Goal: Task Accomplishment & Management: Use online tool/utility

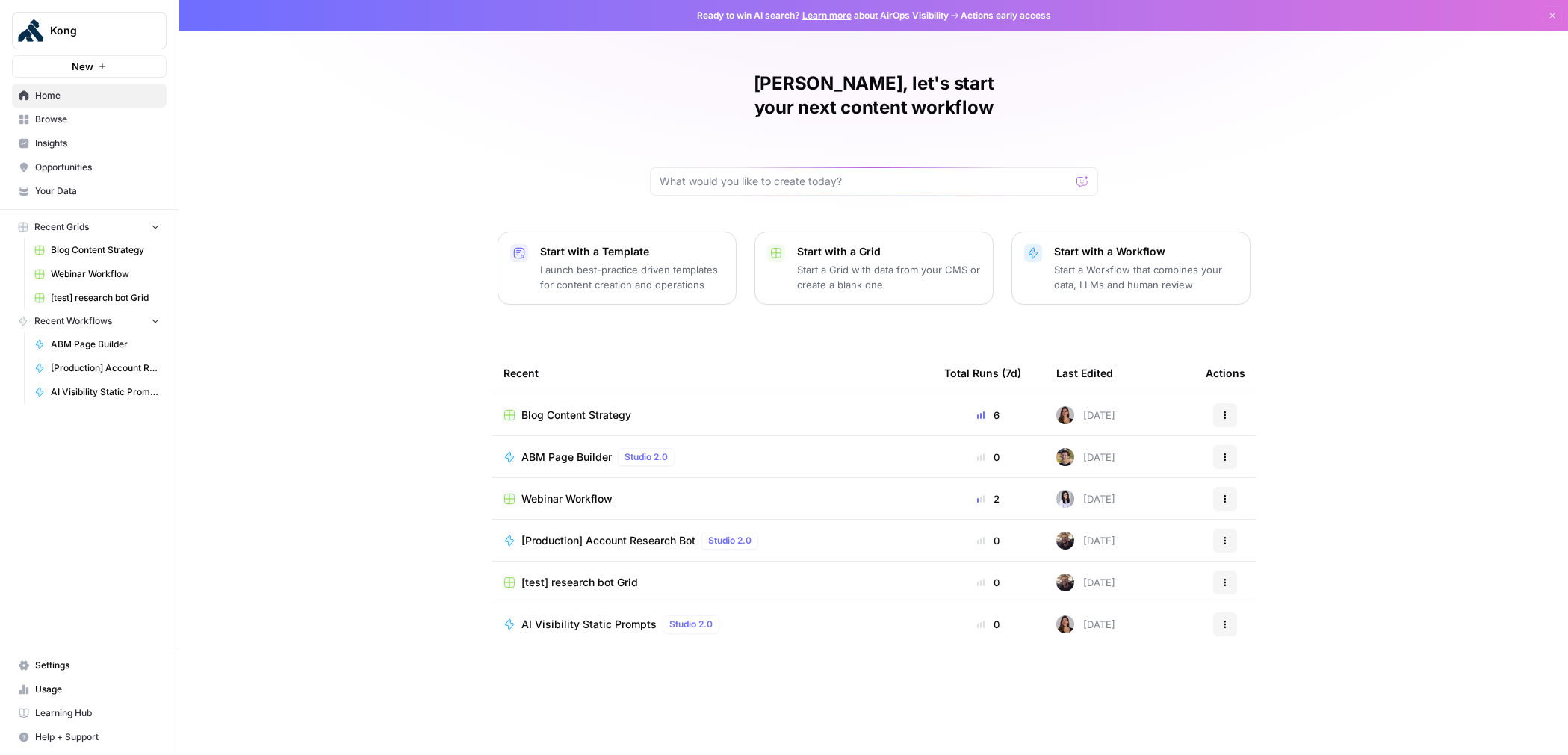
click at [609, 408] on span "Blog Content Strategy" at bounding box center [576, 415] width 110 height 15
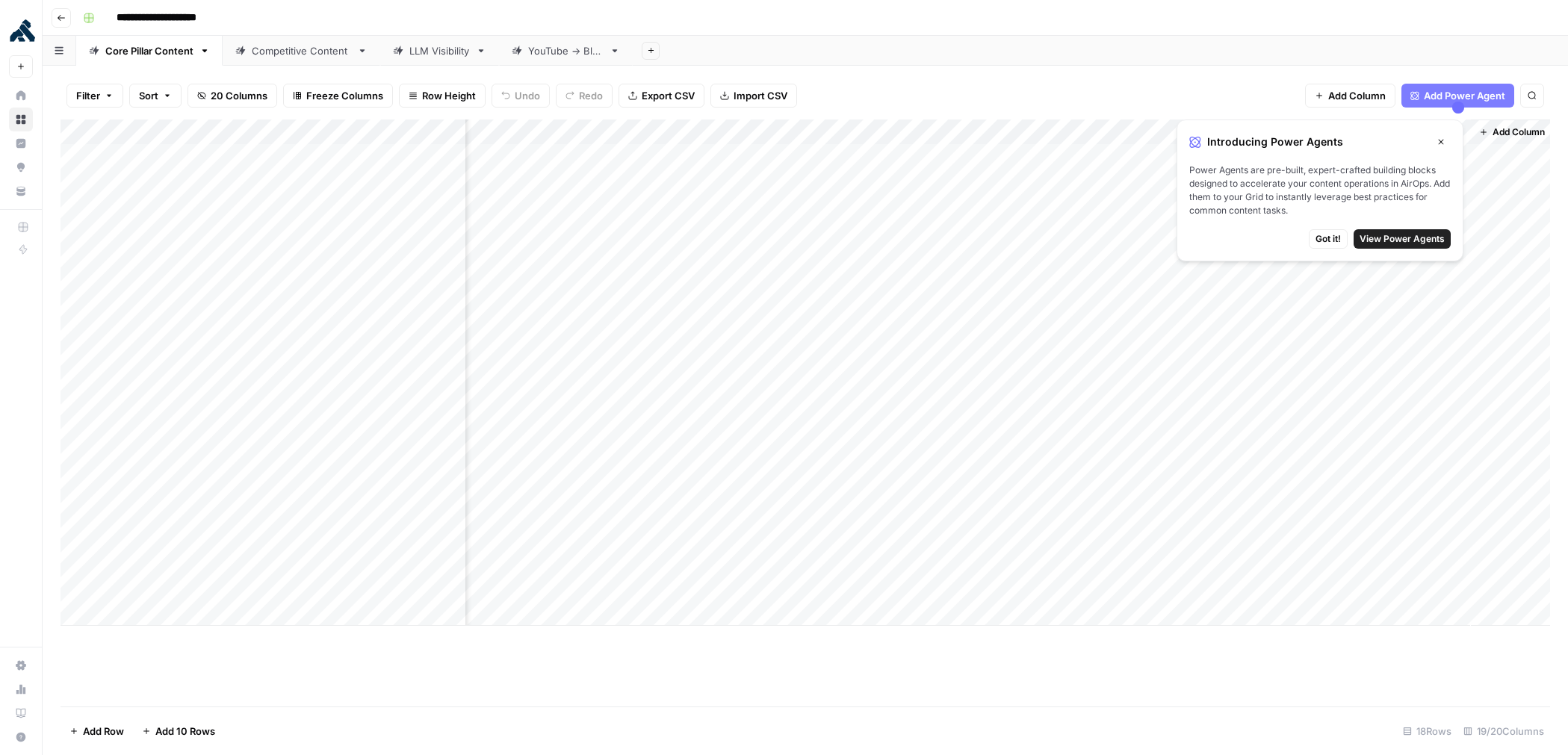
scroll to position [0, 1154]
click at [1437, 138] on icon "button" at bounding box center [1441, 142] width 9 height 9
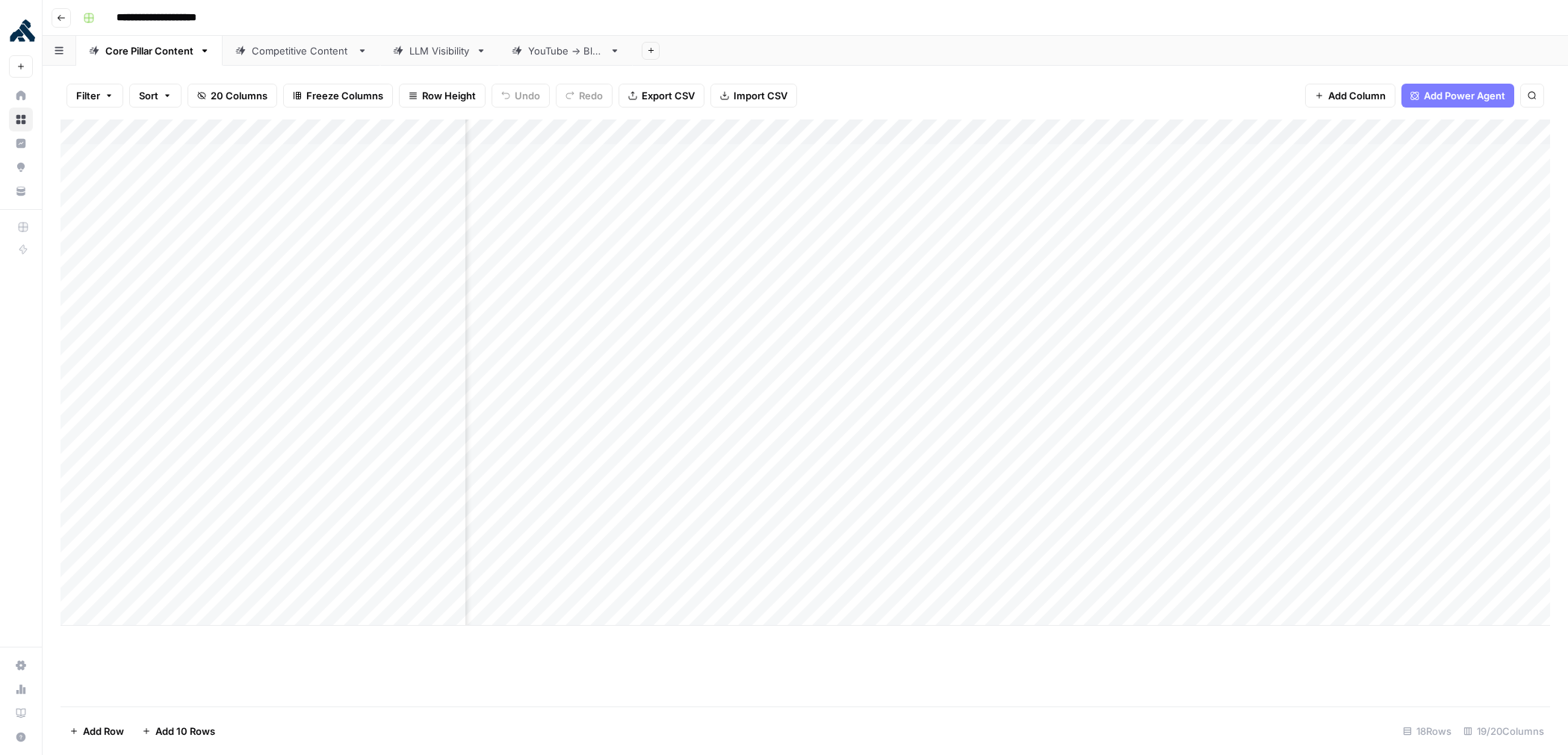
scroll to position [0, 0]
click at [417, 51] on div "LLM Visibility" at bounding box center [440, 51] width 61 height 15
click at [299, 48] on div "Competitive Content" at bounding box center [301, 51] width 99 height 15
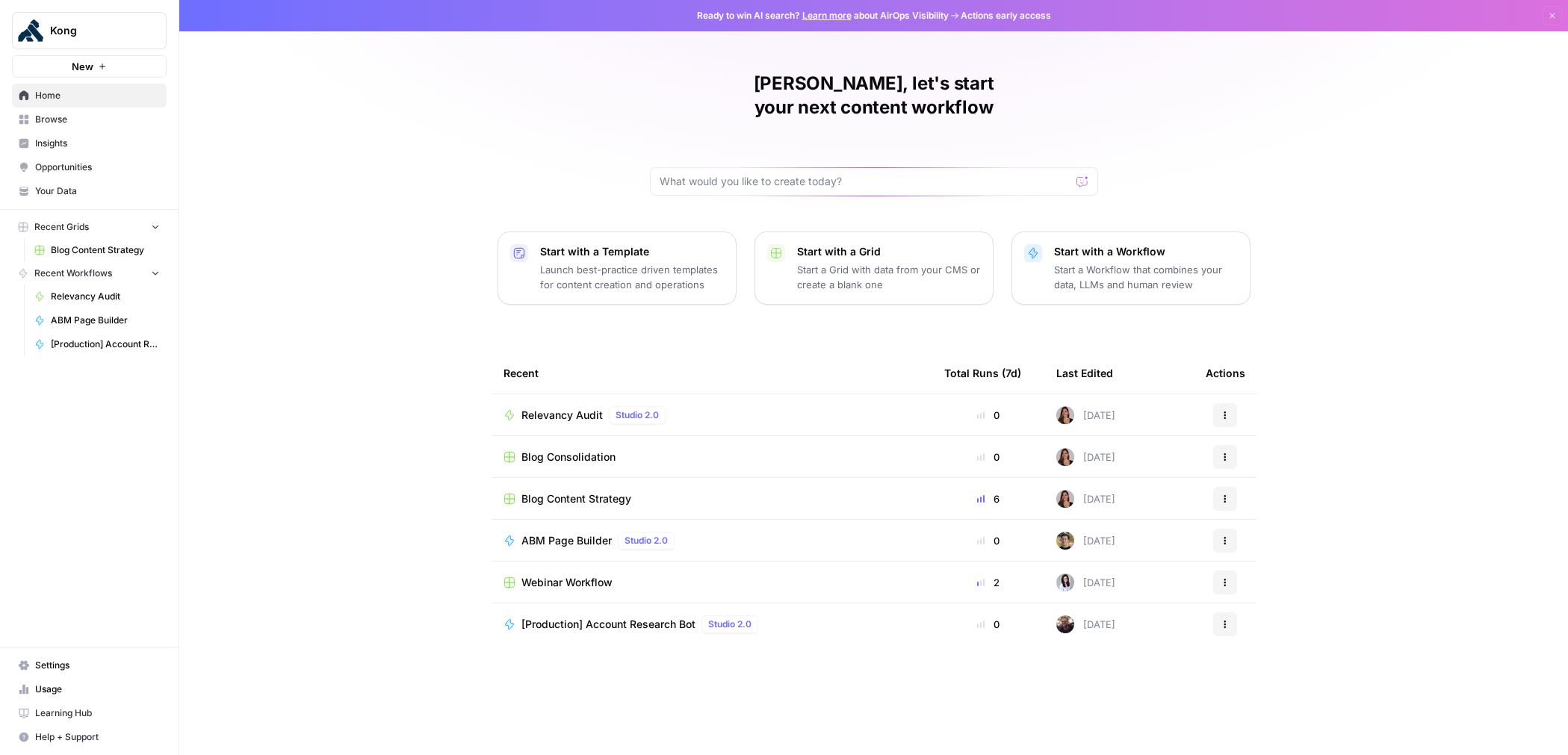
click at [705, 407] on div "Relevancy Audit Studio 2.0" at bounding box center [712, 415] width 417 height 18
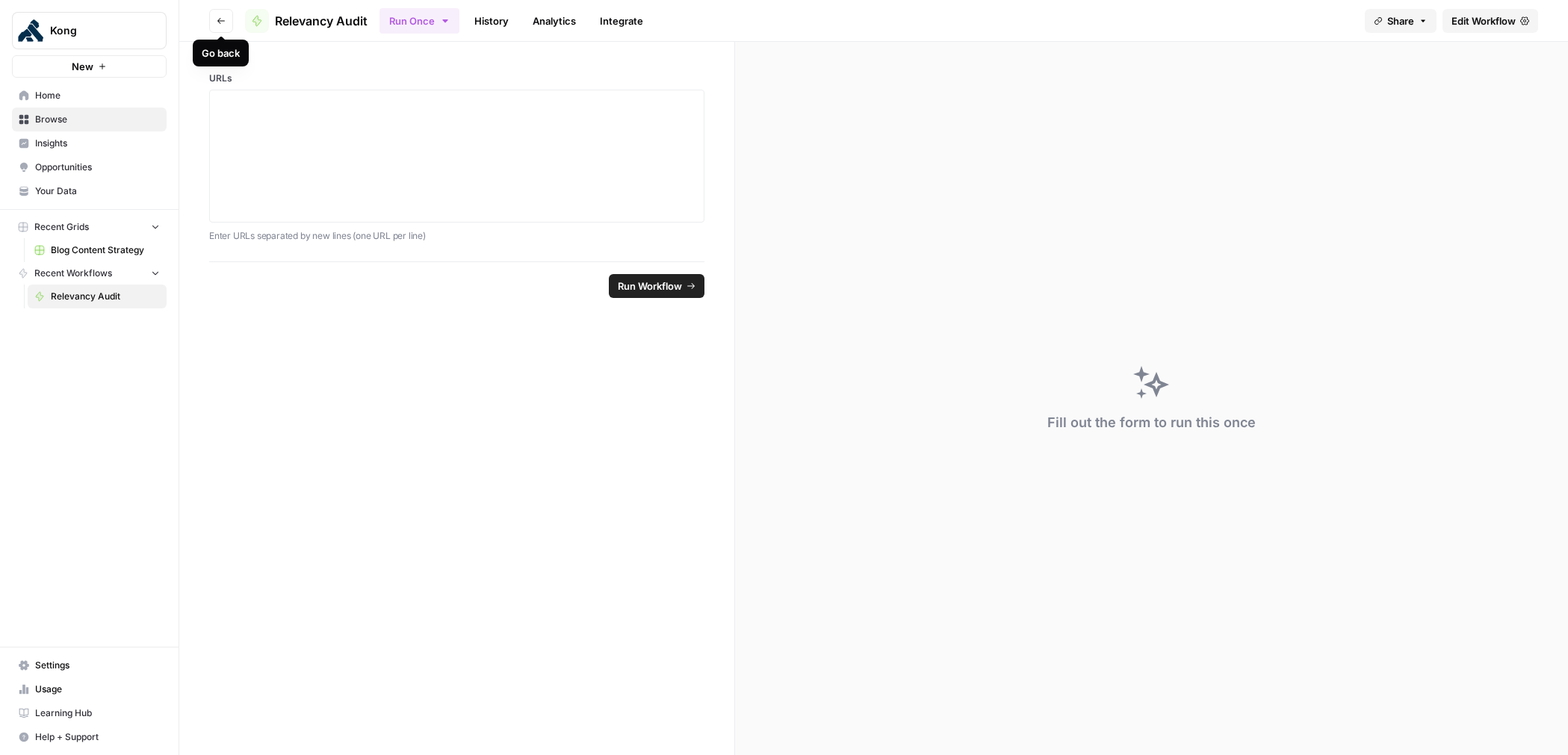
click at [218, 18] on icon "button" at bounding box center [222, 21] width 9 height 9
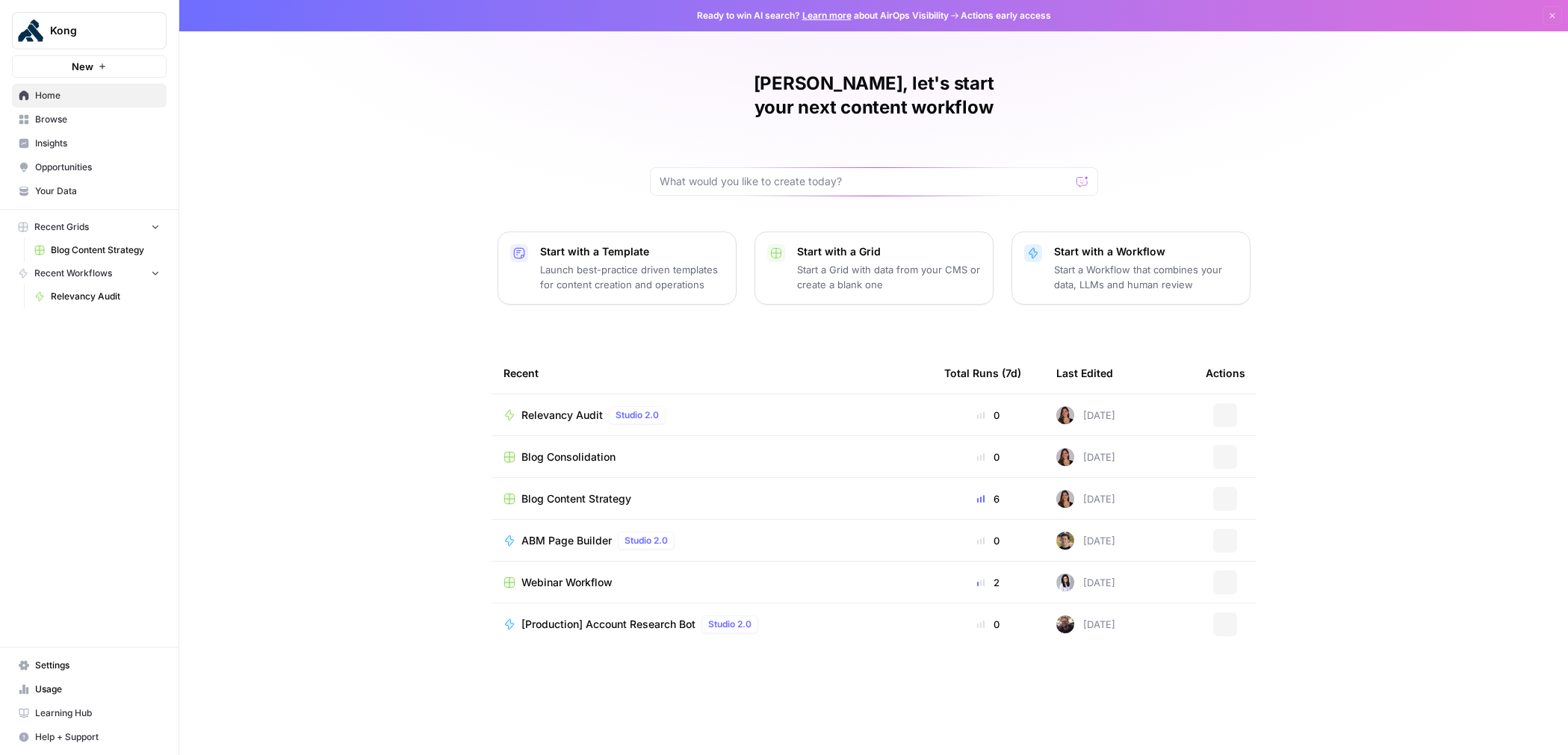
click at [659, 449] on div "Blog Consolidation" at bounding box center [712, 457] width 417 height 15
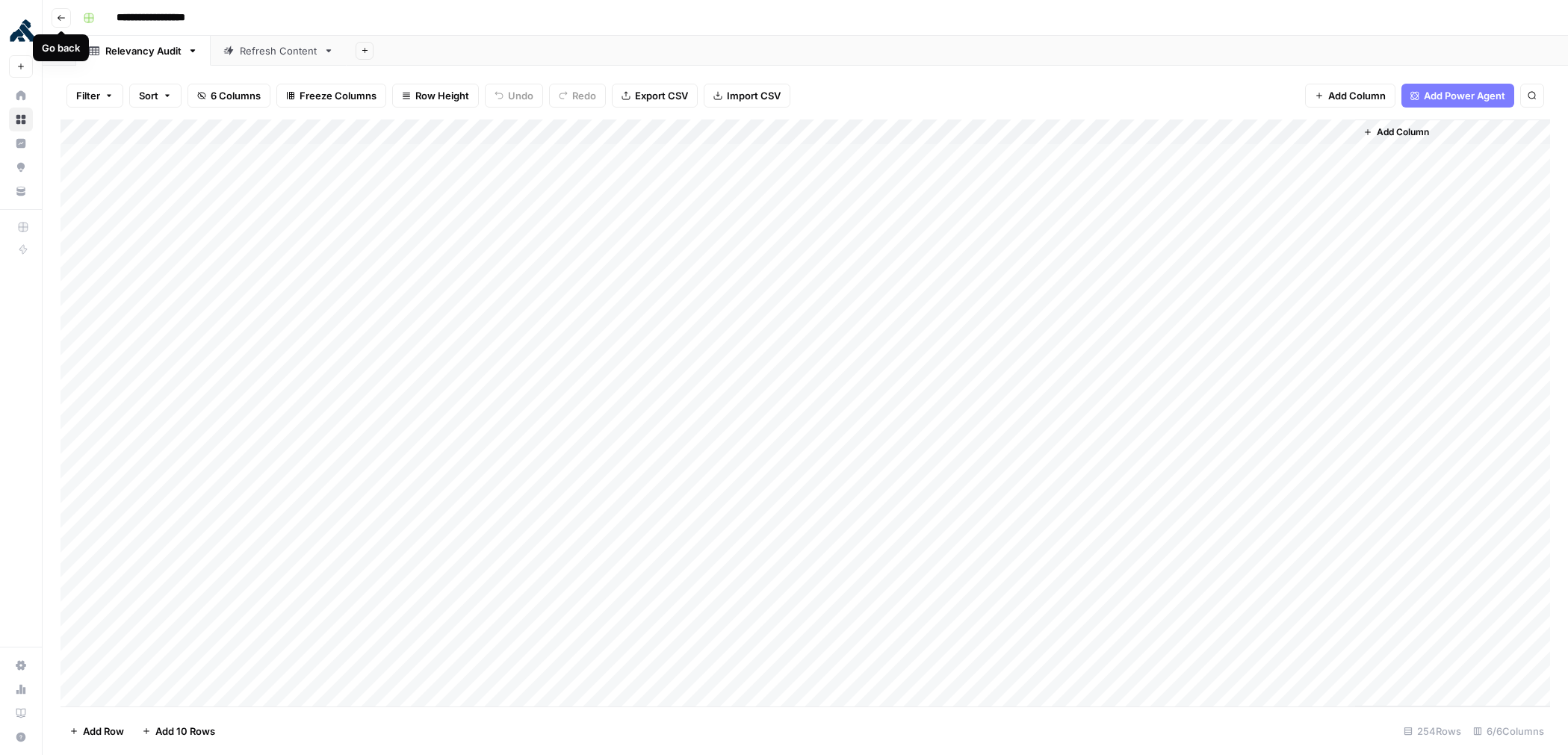
click at [57, 13] on icon "button" at bounding box center [62, 18] width 9 height 9
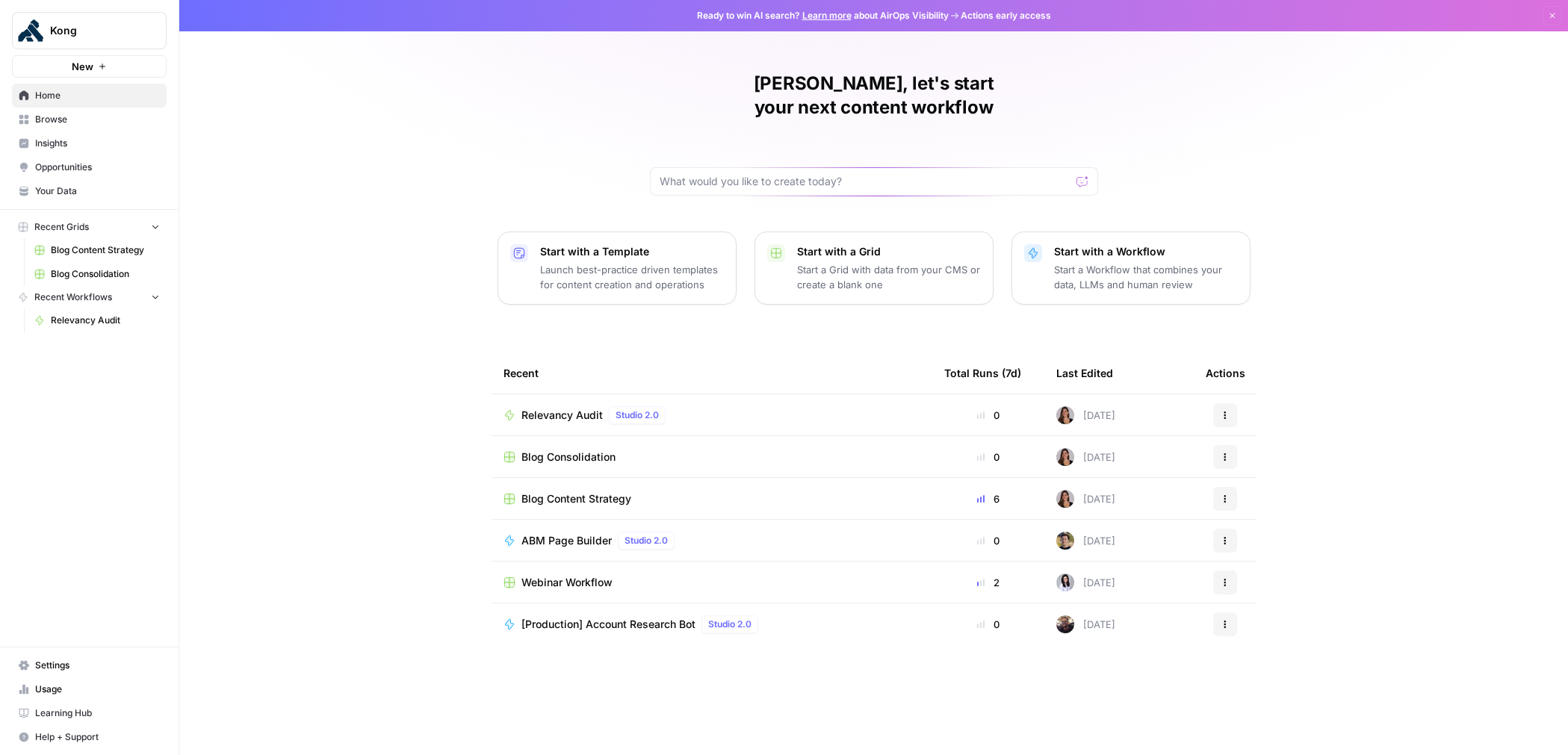
click at [692, 407] on div "Relevancy Audit Studio 2.0" at bounding box center [712, 415] width 417 height 18
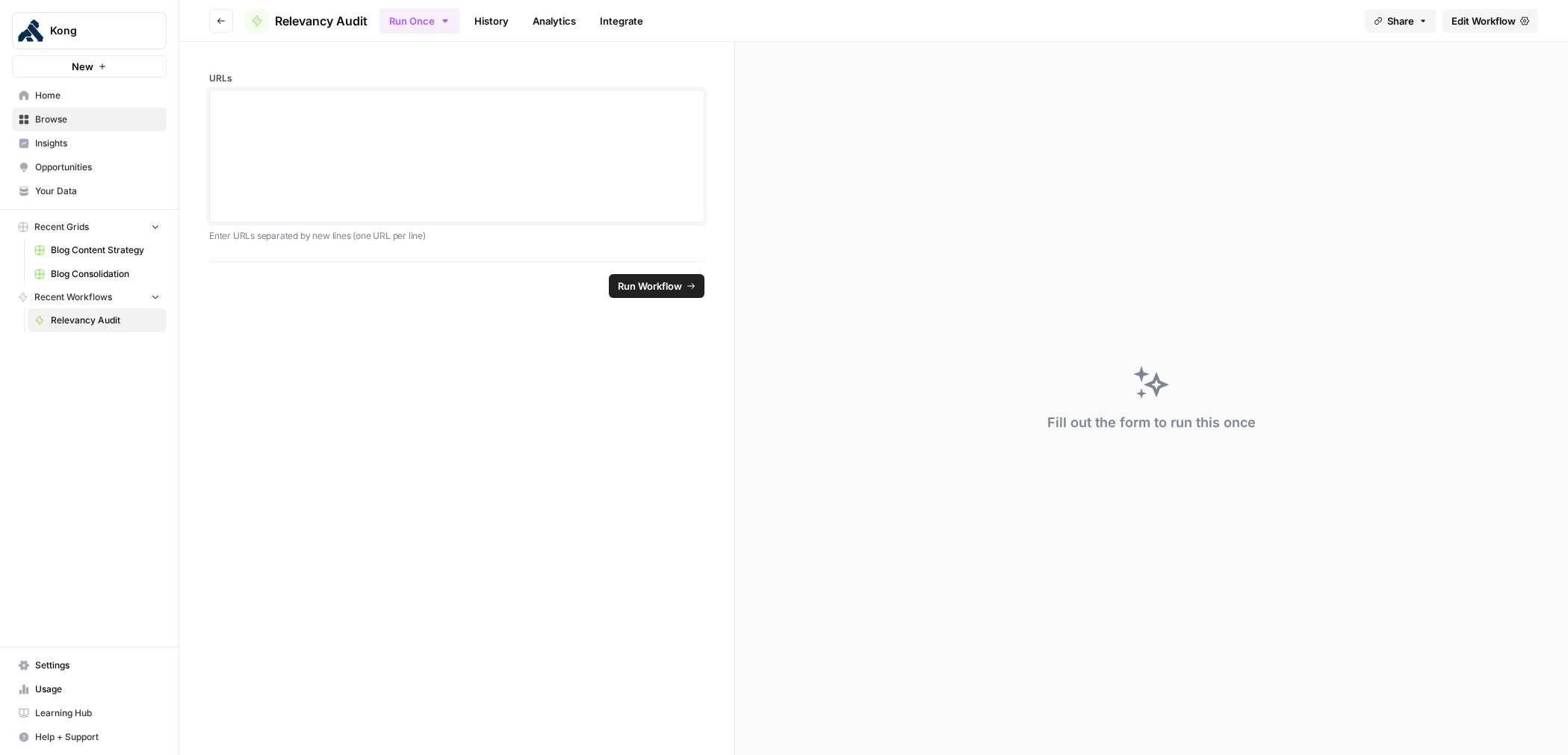
click at [348, 144] on div at bounding box center [457, 156] width 476 height 120
click at [246, 112] on div "To enrich screen reader interactions, please activate Accessibility in Grammarl…" at bounding box center [457, 156] width 476 height 120
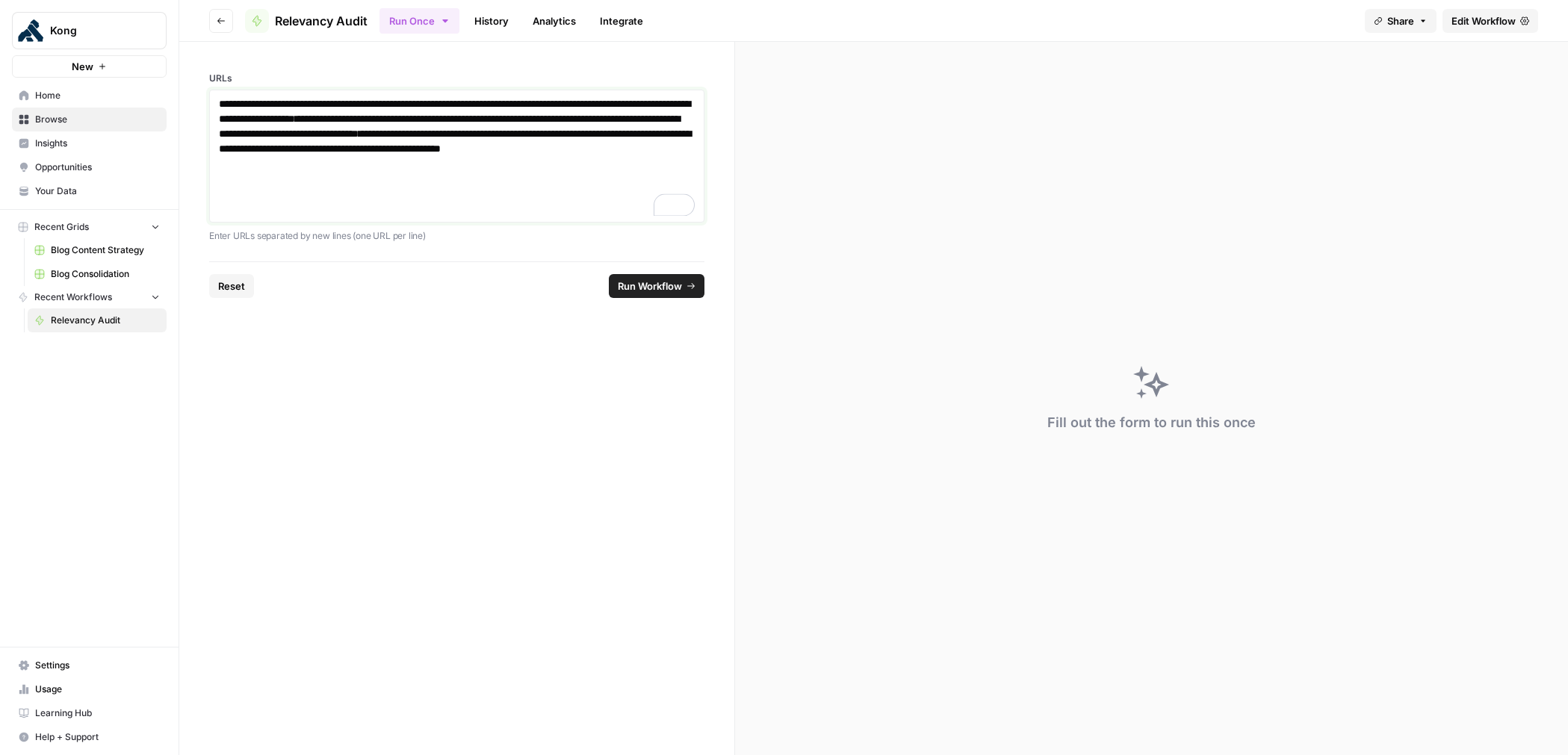
click at [237, 109] on link "**********" at bounding box center [354, 104] width 270 height 11
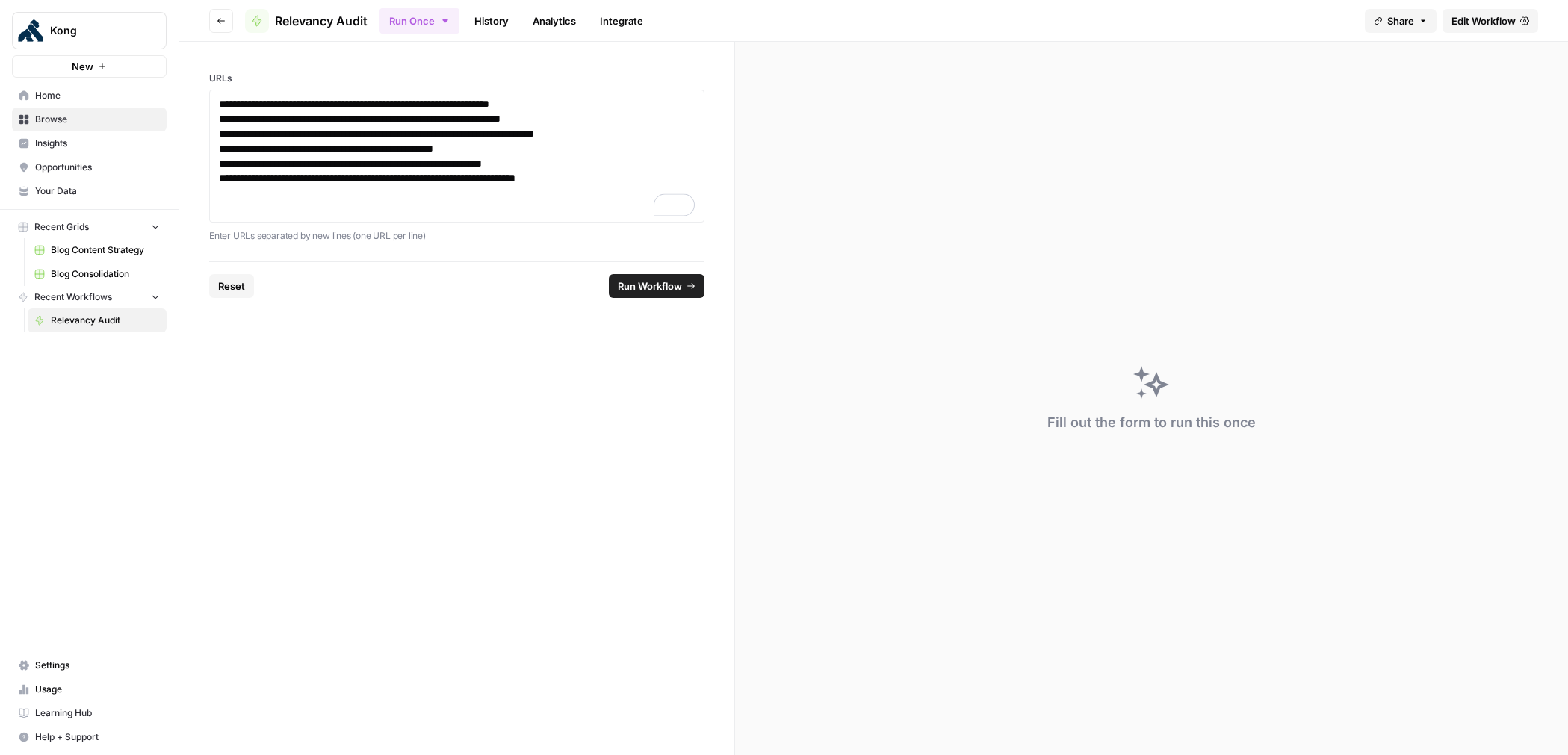
click at [649, 283] on span "Run Workflow" at bounding box center [650, 286] width 64 height 15
click at [1485, 23] on span "Edit Workflow" at bounding box center [1484, 21] width 64 height 15
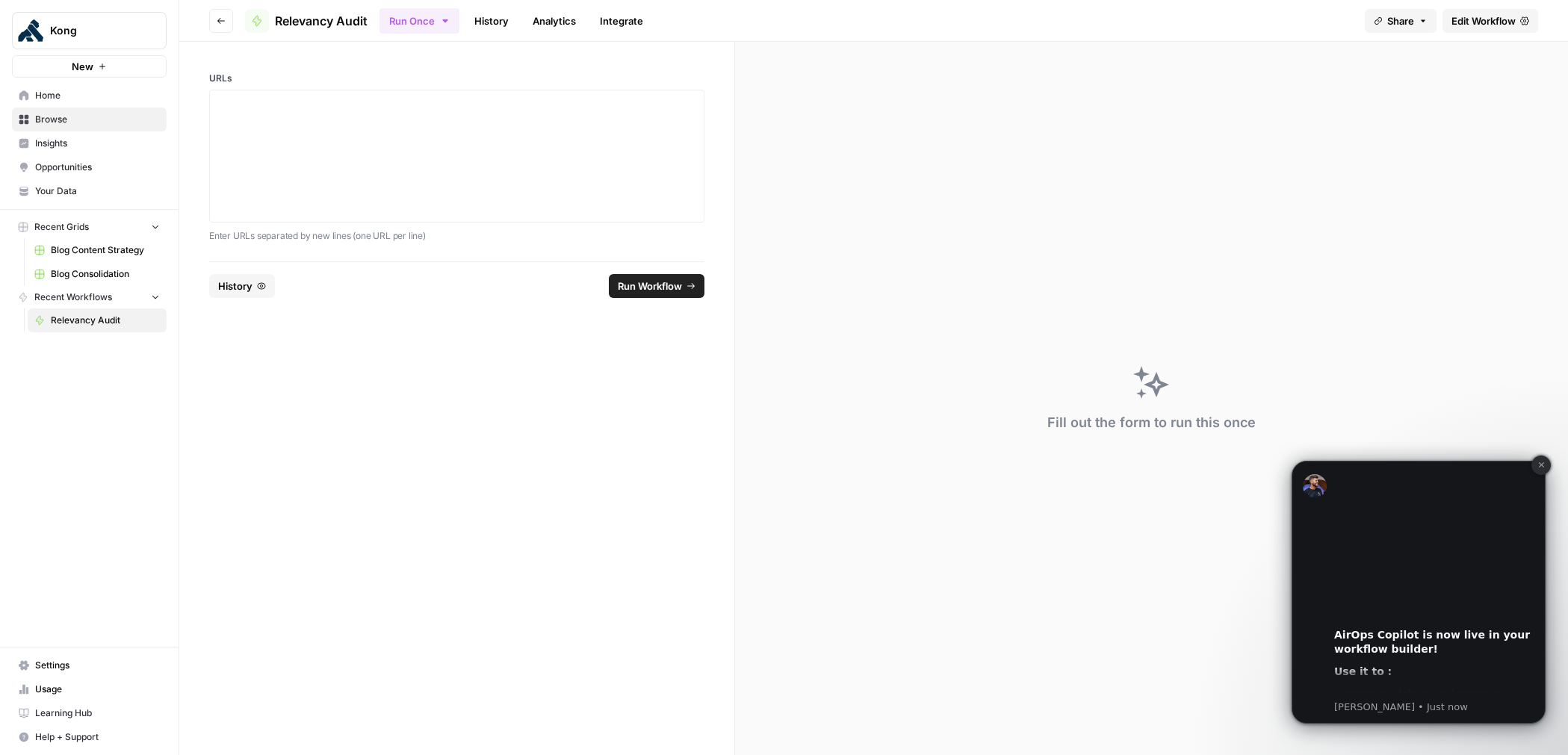
click at [1539, 463] on icon "Dismiss notification" at bounding box center [1541, 466] width 5 height 5
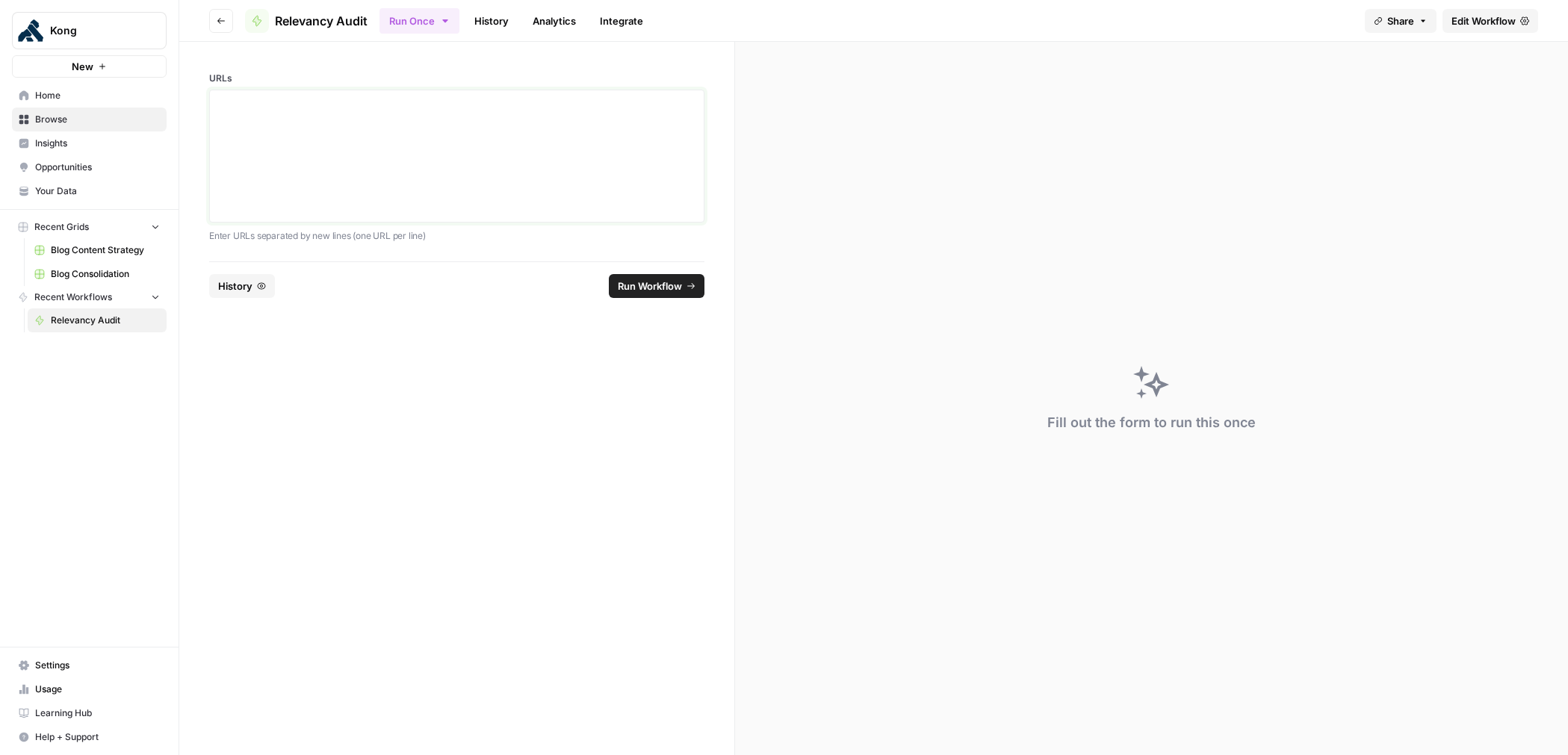
click at [457, 148] on div at bounding box center [457, 156] width 476 height 120
click at [1496, 18] on span "Edit Workflow" at bounding box center [1484, 21] width 64 height 15
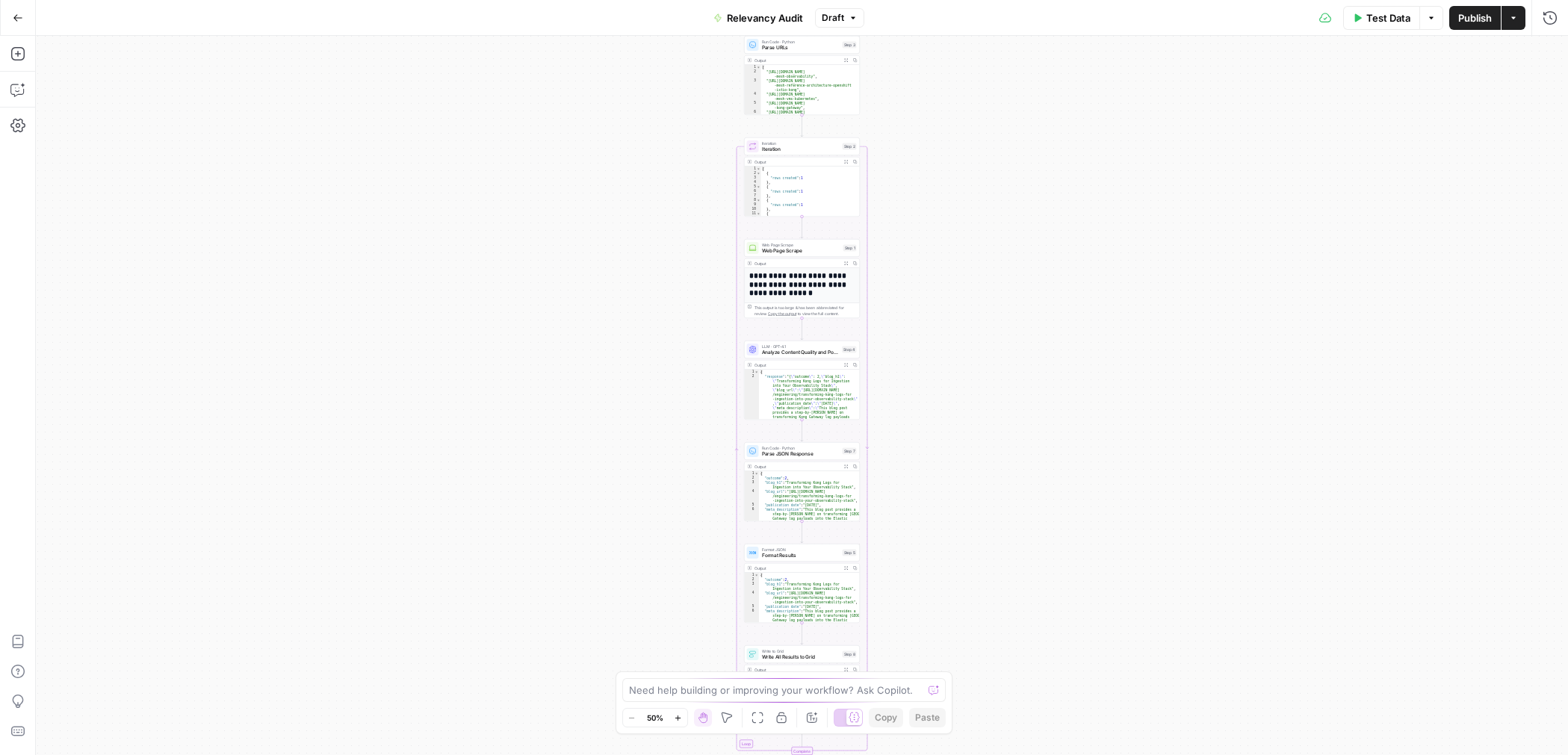
click at [21, 21] on icon "button" at bounding box center [18, 18] width 11 height 11
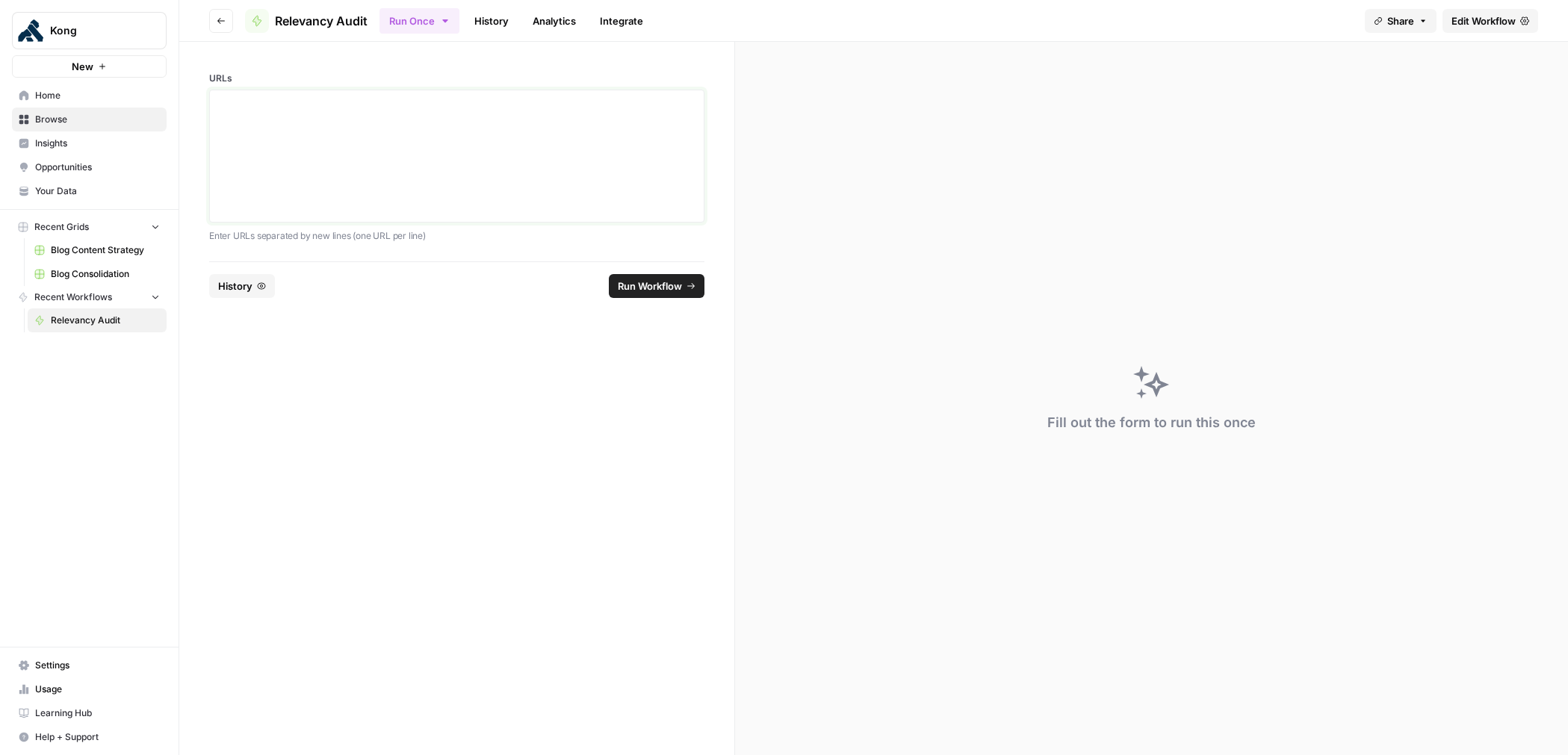
click at [568, 139] on div at bounding box center [457, 156] width 476 height 120
click at [567, 135] on div "To enrich screen reader interactions, please activate Accessibility in Grammarl…" at bounding box center [457, 156] width 476 height 120
click at [1493, 23] on span "Edit Workflow" at bounding box center [1484, 21] width 64 height 15
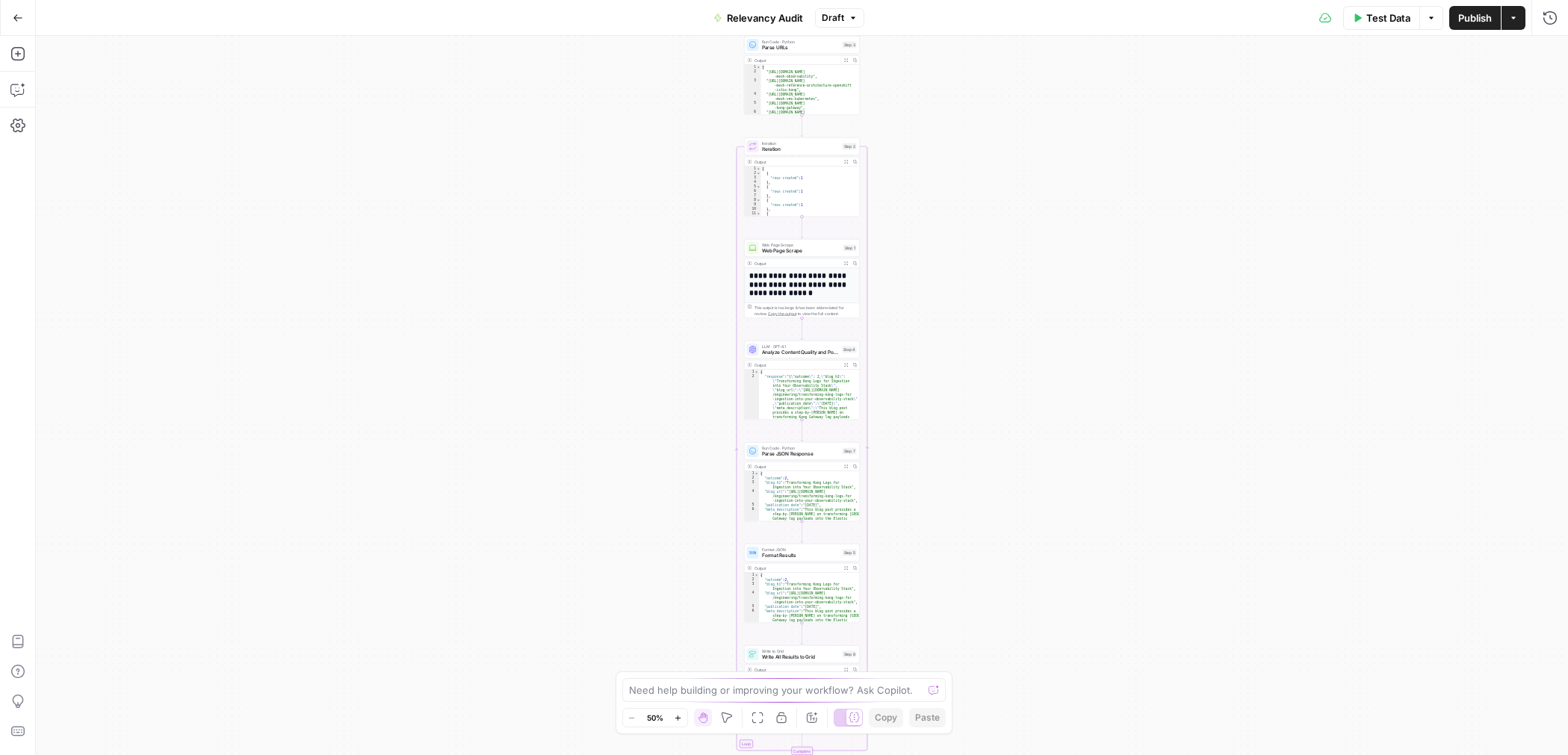
click at [1380, 12] on span "Test Data" at bounding box center [1388, 18] width 44 height 15
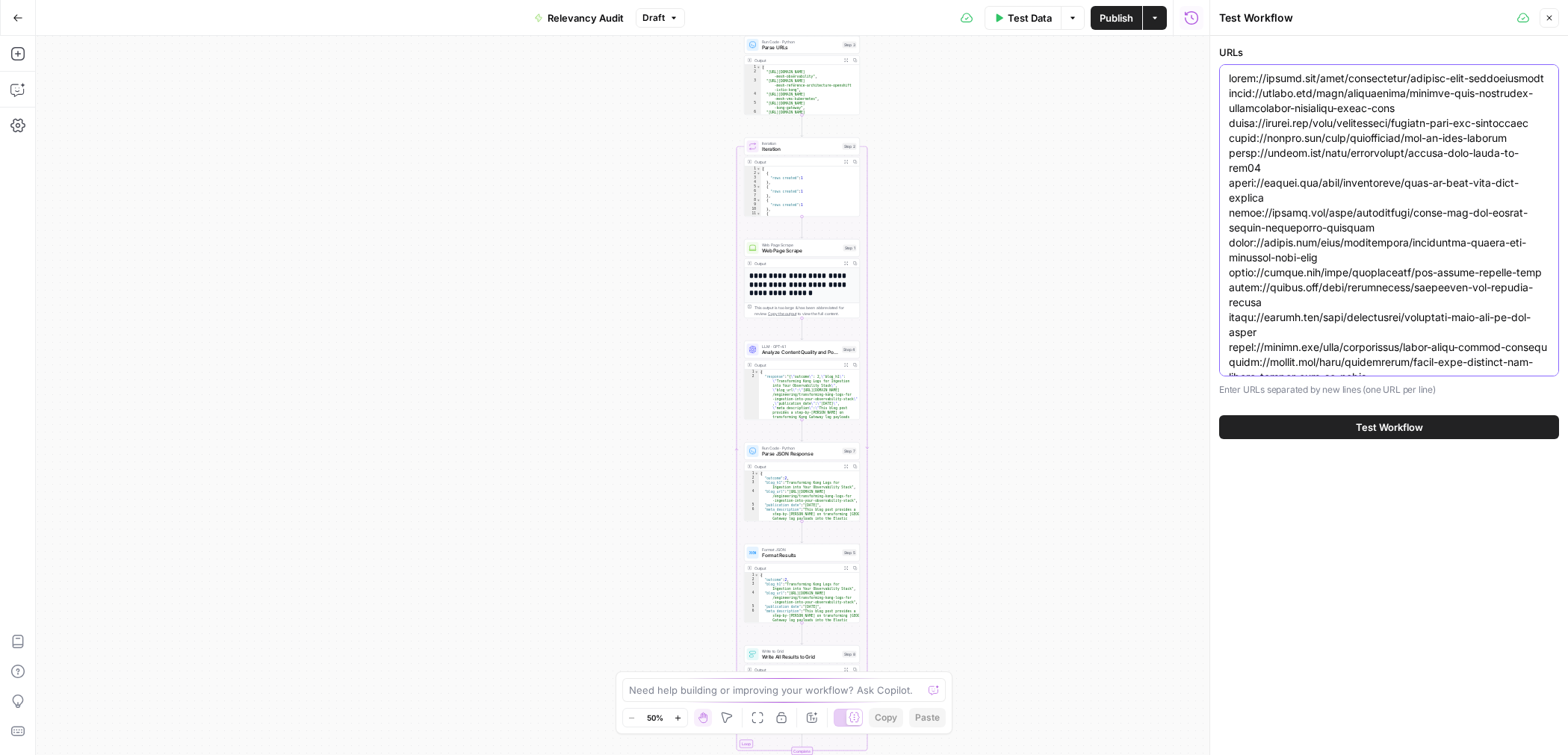
click at [1312, 276] on textarea "URLs" at bounding box center [1389, 324] width 321 height 508
paste textarea "transition-to-microservices-what-now https://konghq.com/blog/engineering/troubl…"
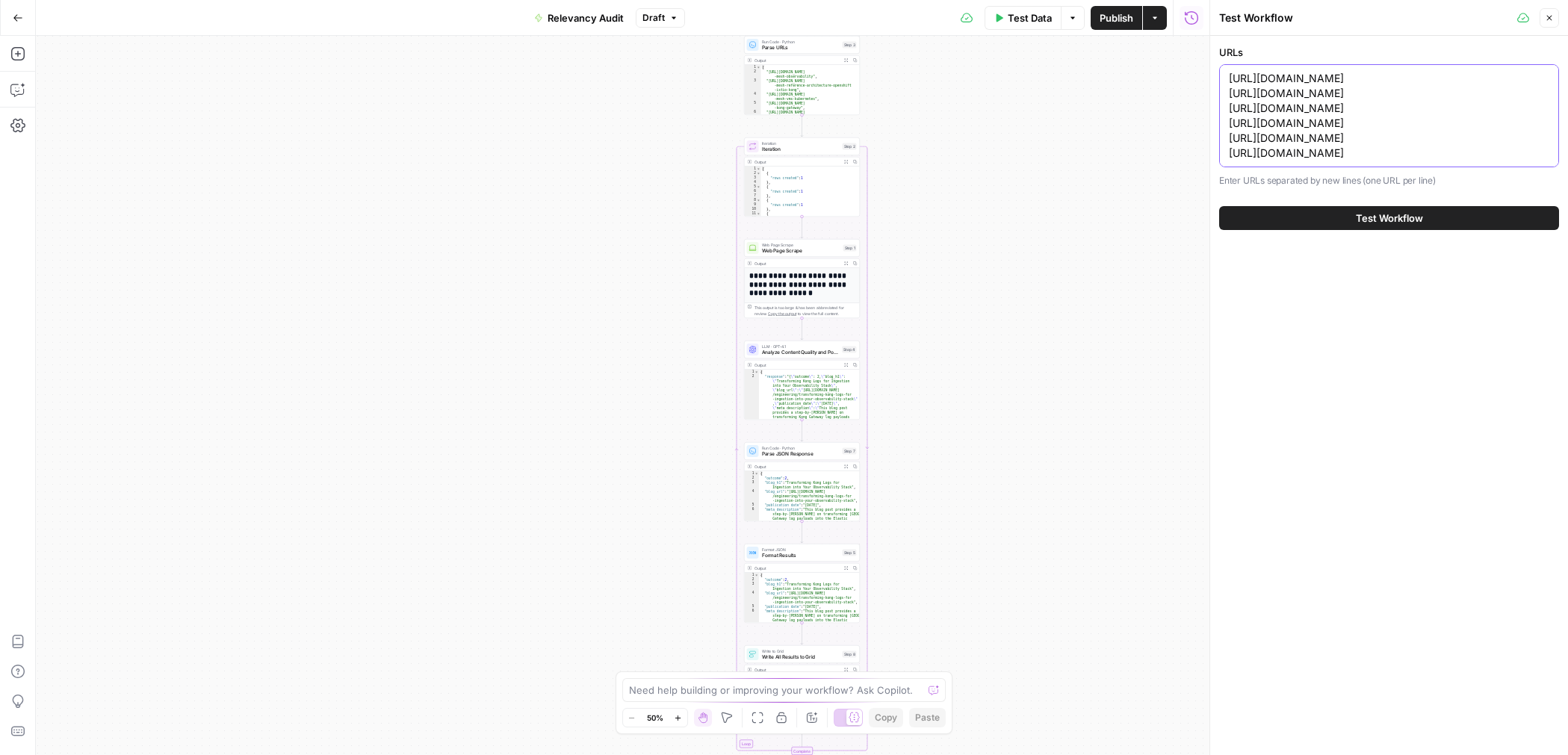
type textarea "https://konghq.com/blog/engineering/transition-to-microservices-what-now https:…"
click at [1350, 231] on button "Test Workflow" at bounding box center [1389, 218] width 340 height 24
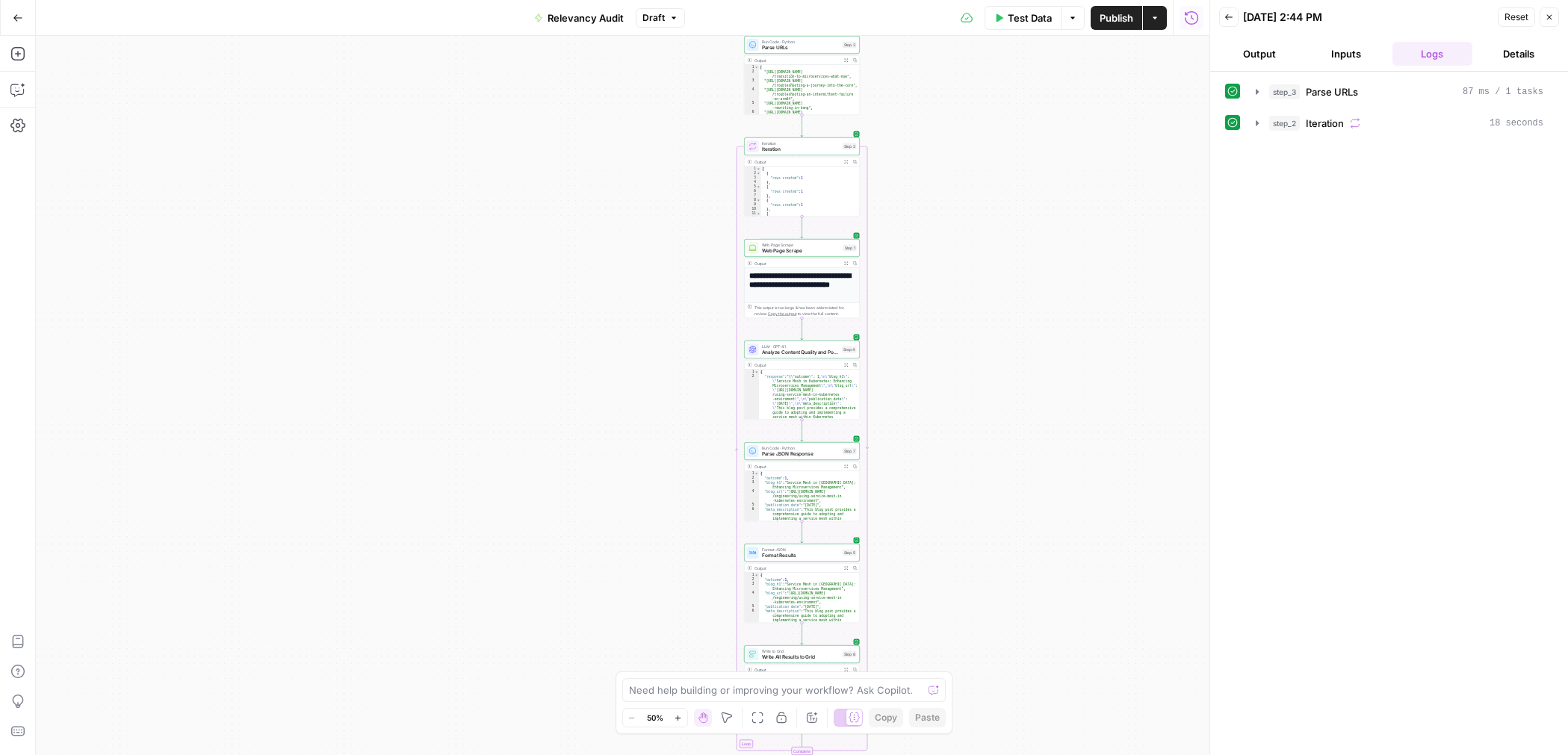
click at [14, 17] on icon "button" at bounding box center [18, 18] width 9 height 7
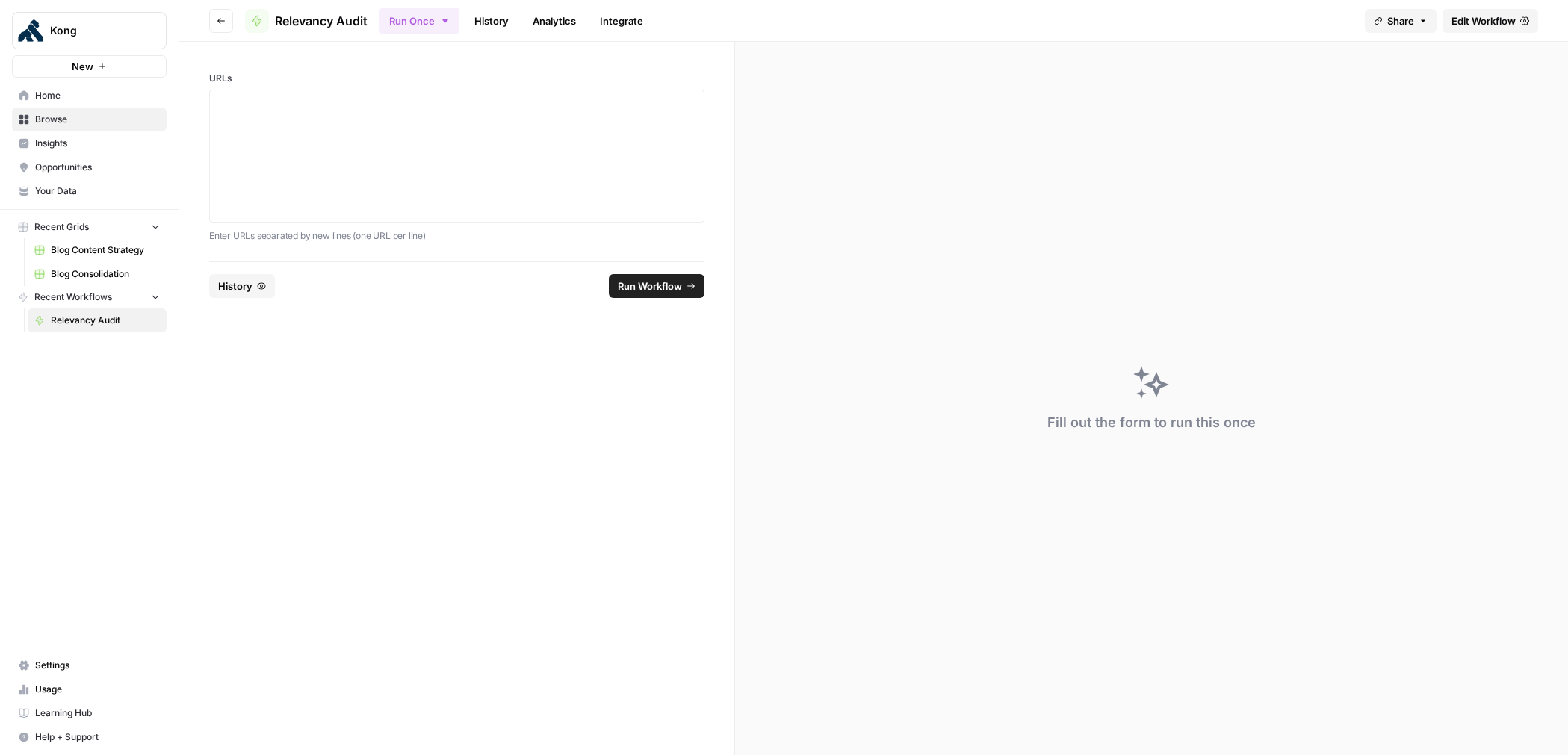
click at [103, 268] on span "Blog Consolidation" at bounding box center [105, 273] width 109 height 13
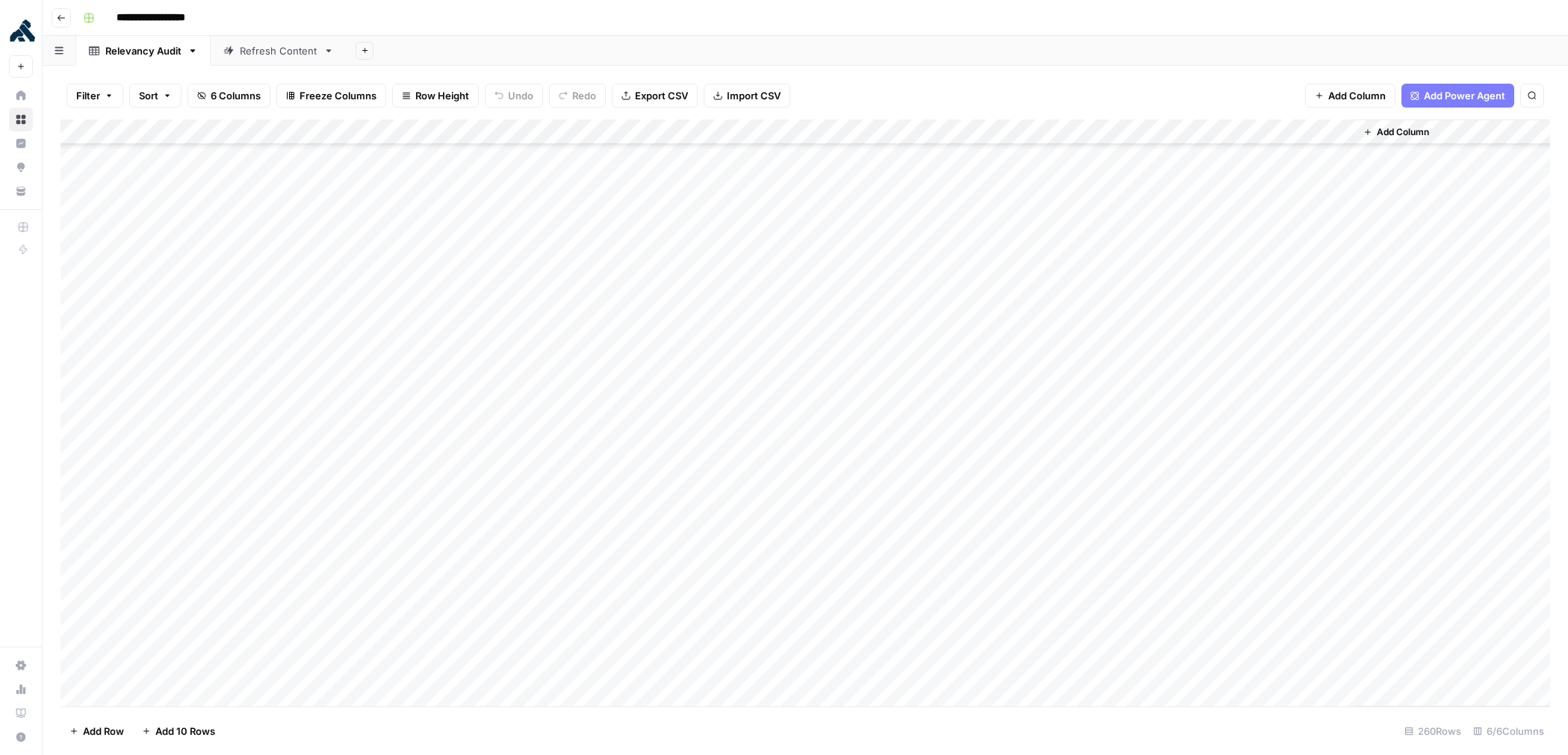
scroll to position [6067, 0]
click at [61, 19] on icon "button" at bounding box center [62, 18] width 9 height 9
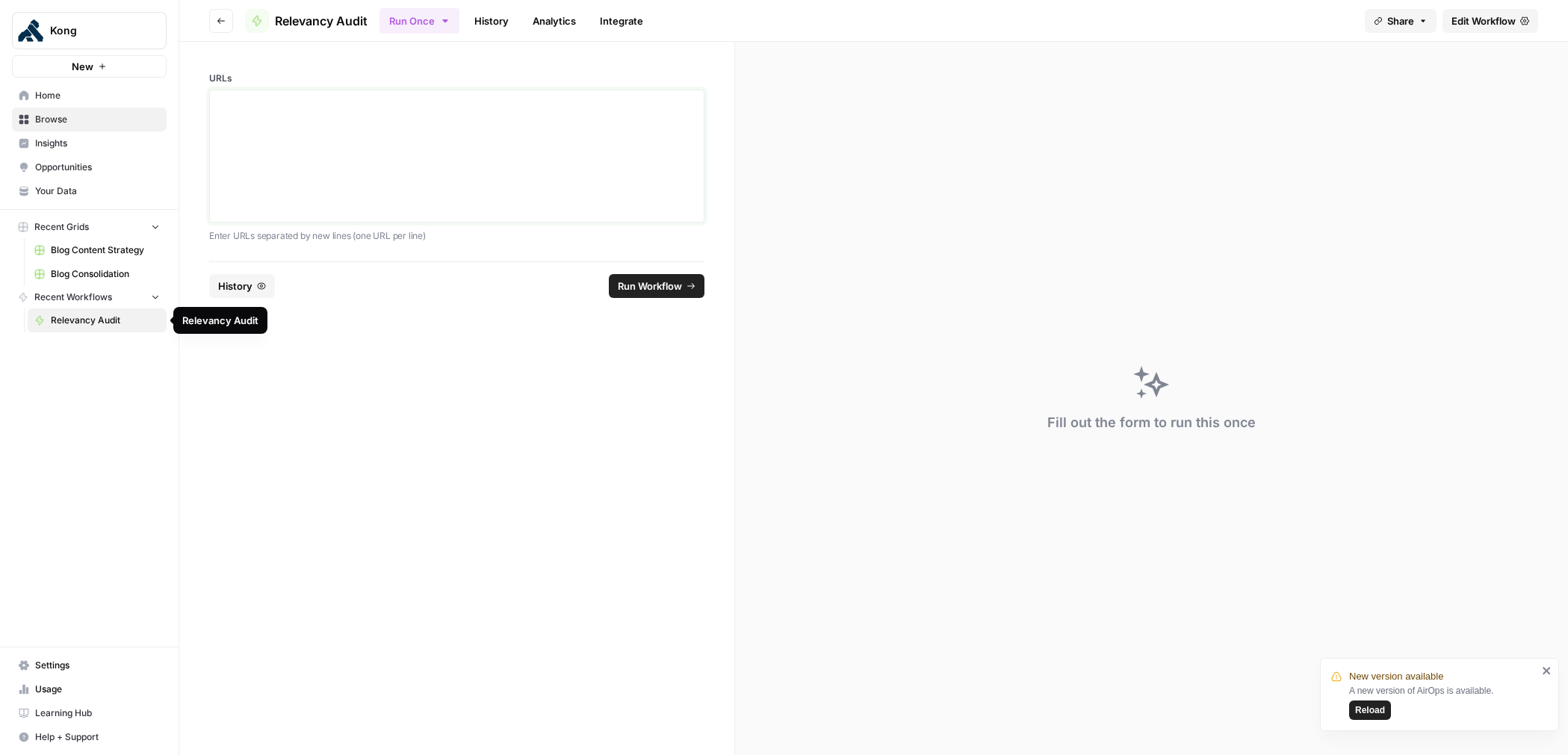
click at [319, 142] on div at bounding box center [457, 156] width 476 height 120
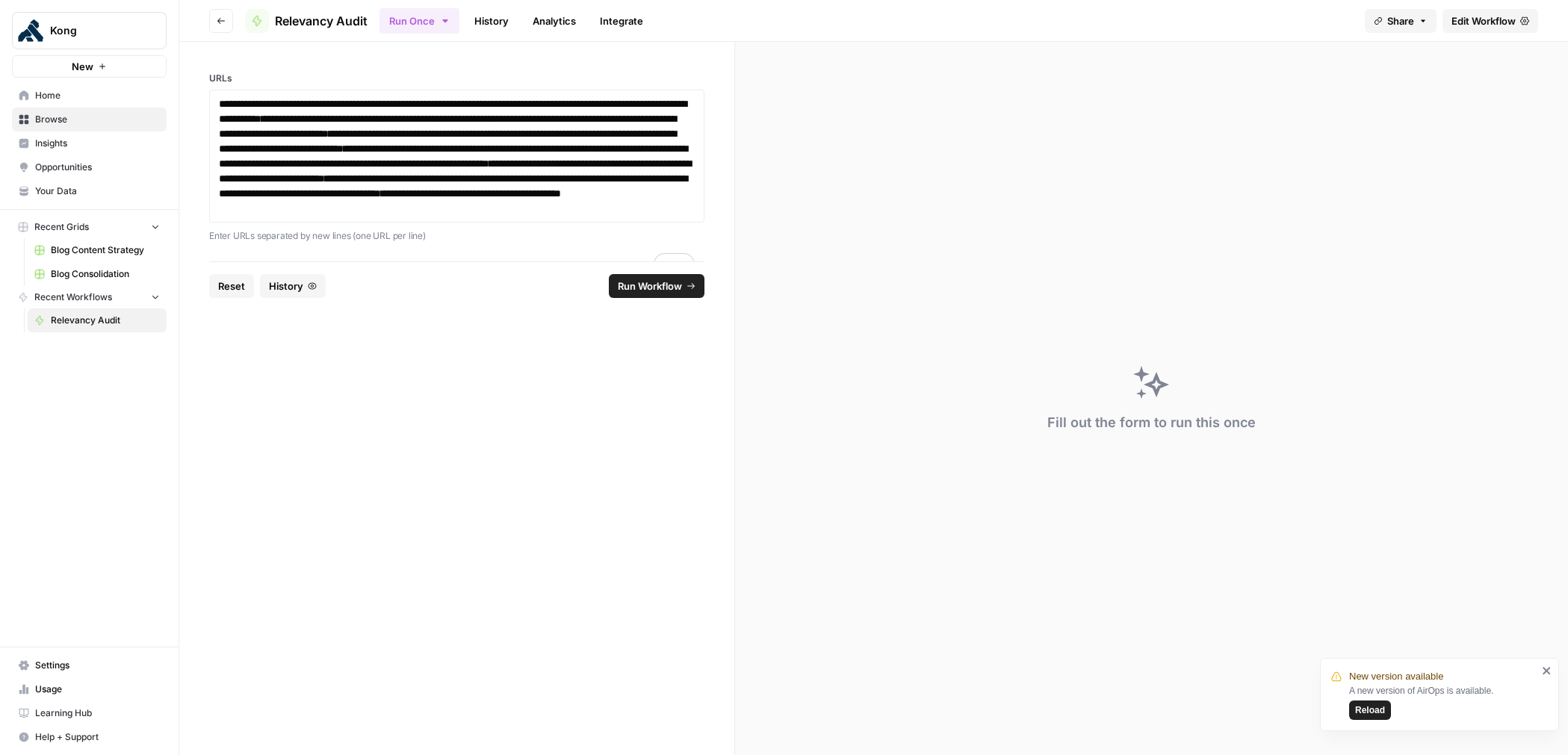
click at [632, 294] on span "Run Workflow" at bounding box center [650, 286] width 64 height 15
click at [1479, 19] on span "Edit Workflow" at bounding box center [1484, 21] width 64 height 15
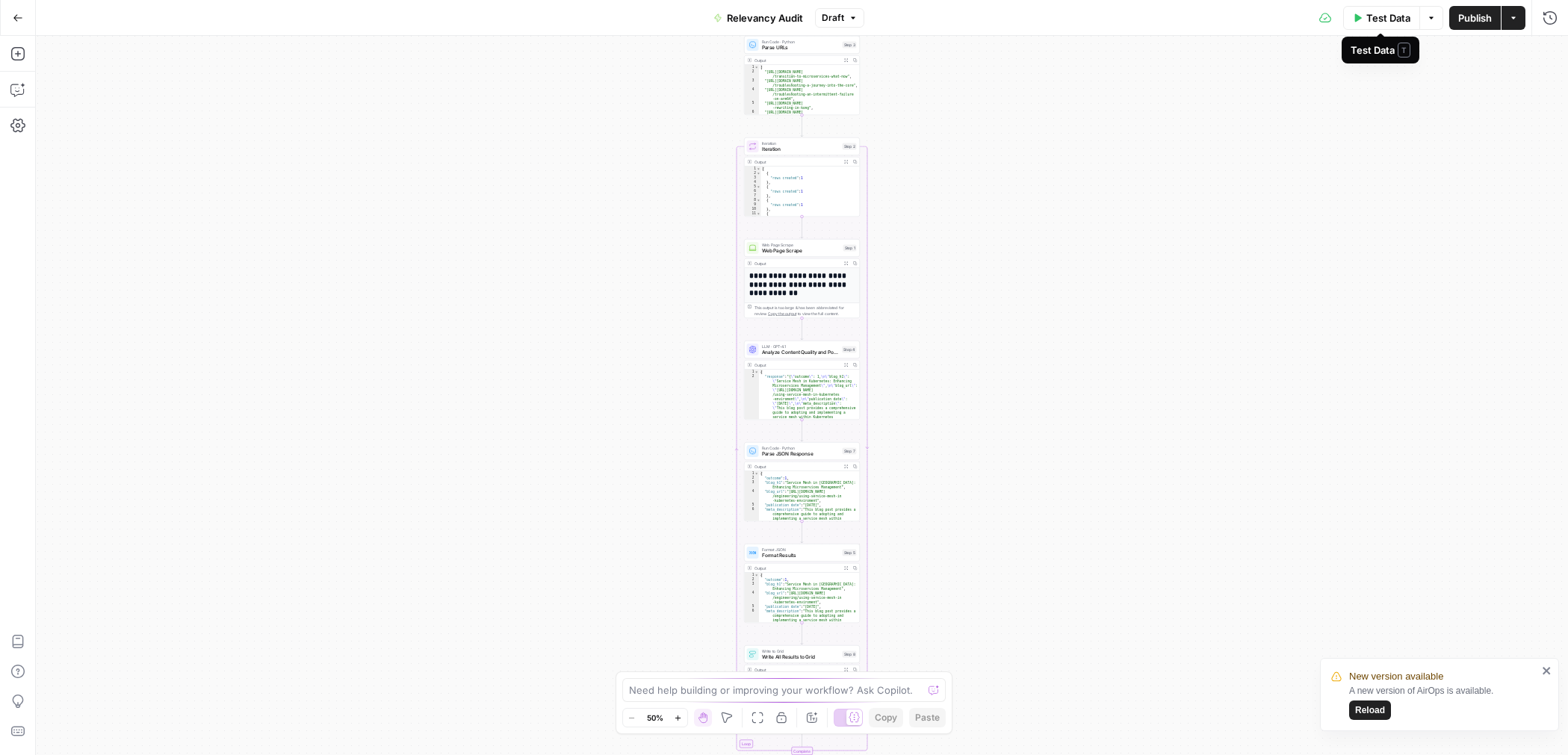
click at [1367, 16] on span "Test Data" at bounding box center [1388, 18] width 44 height 15
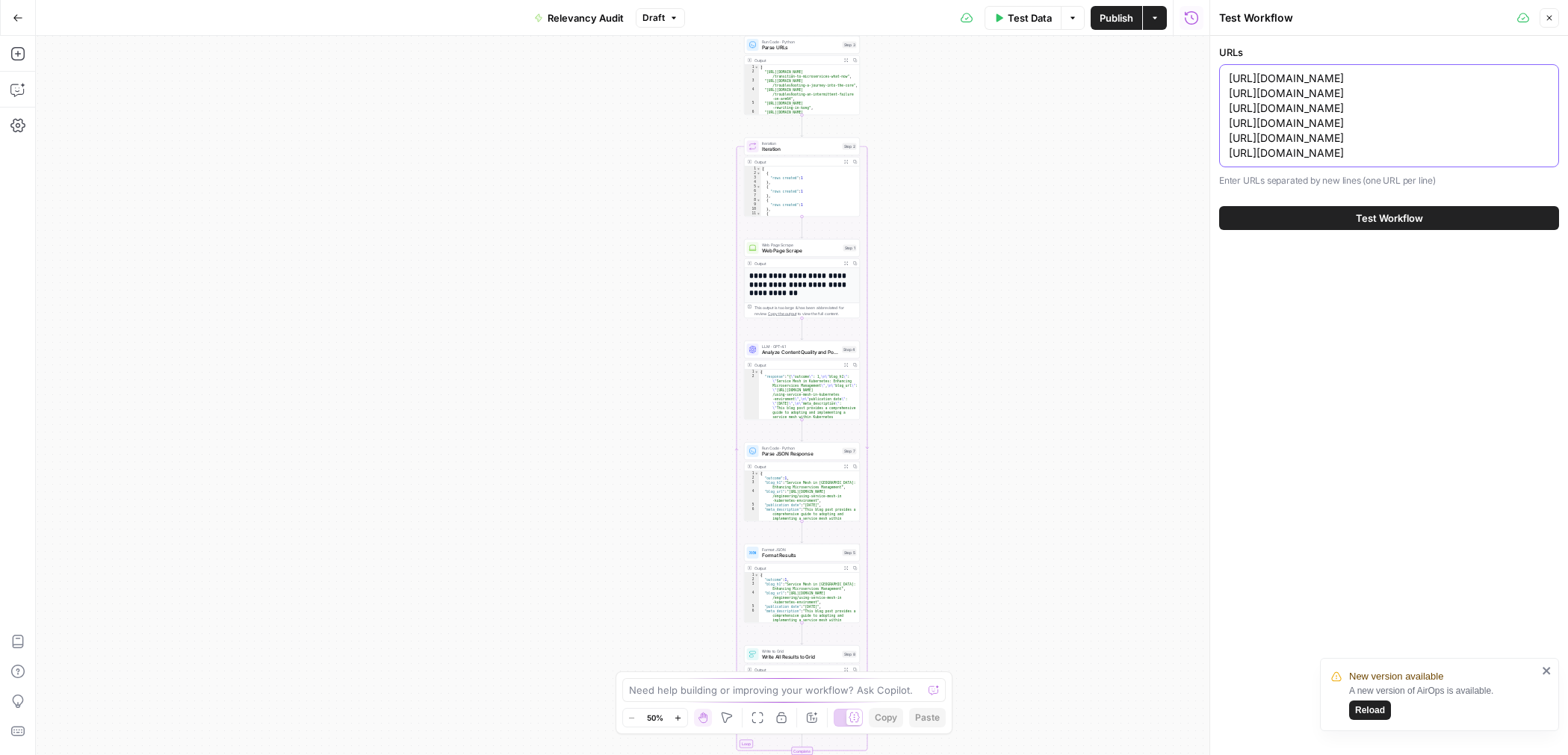
click at [1328, 144] on textarea "https://konghq.com/blog/engineering/transition-to-microservices-what-now https:…" at bounding box center [1389, 115] width 321 height 89
paste textarea "validated-aws-graviton3-al2023 https://konghq.com/blog/engineering/web3-basics-…"
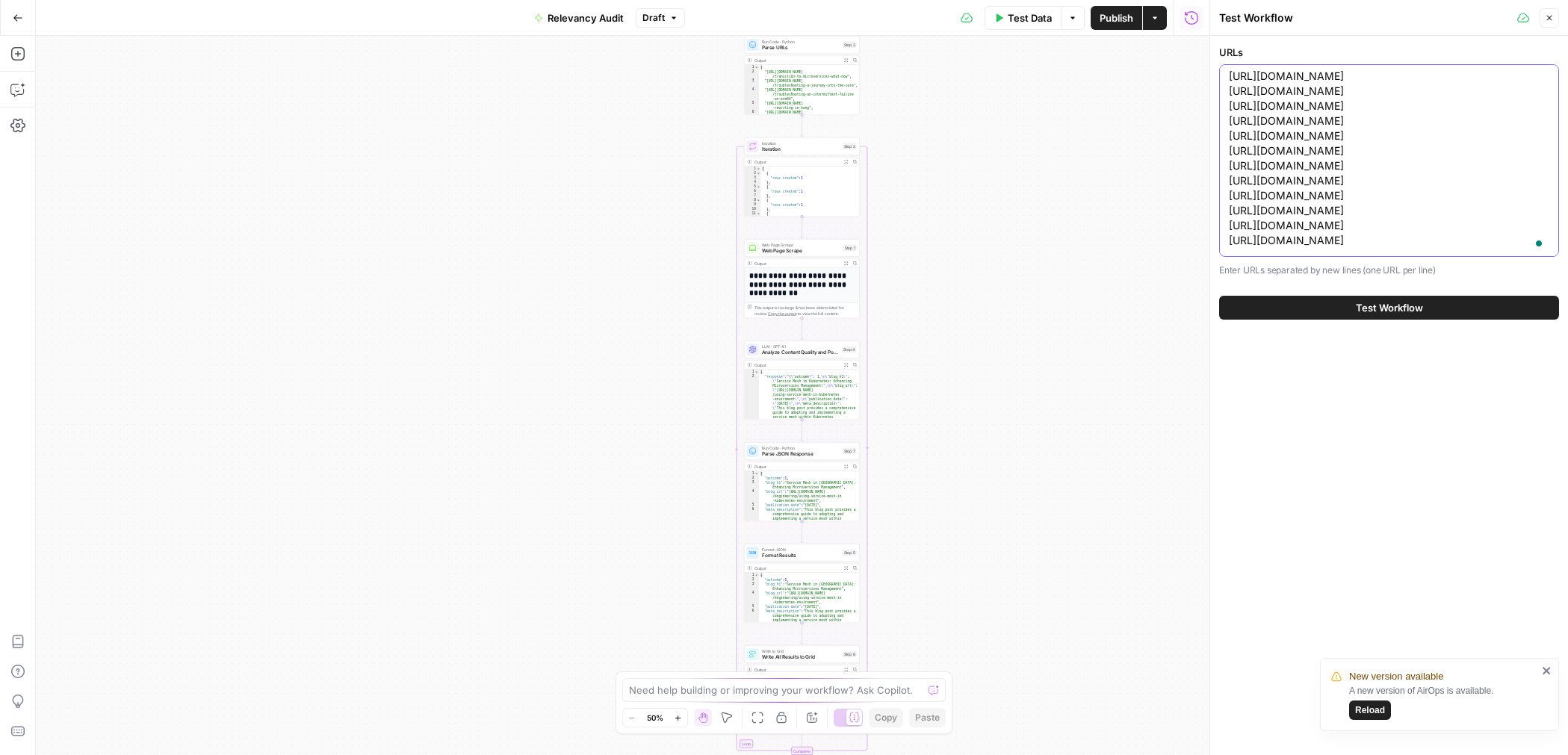
scroll to position [22, 0]
type textarea "https://konghq.com/blog/engineering/validated-aws-graviton3-al2023 https://kong…"
click at [1271, 320] on button "Test Workflow" at bounding box center [1389, 307] width 340 height 24
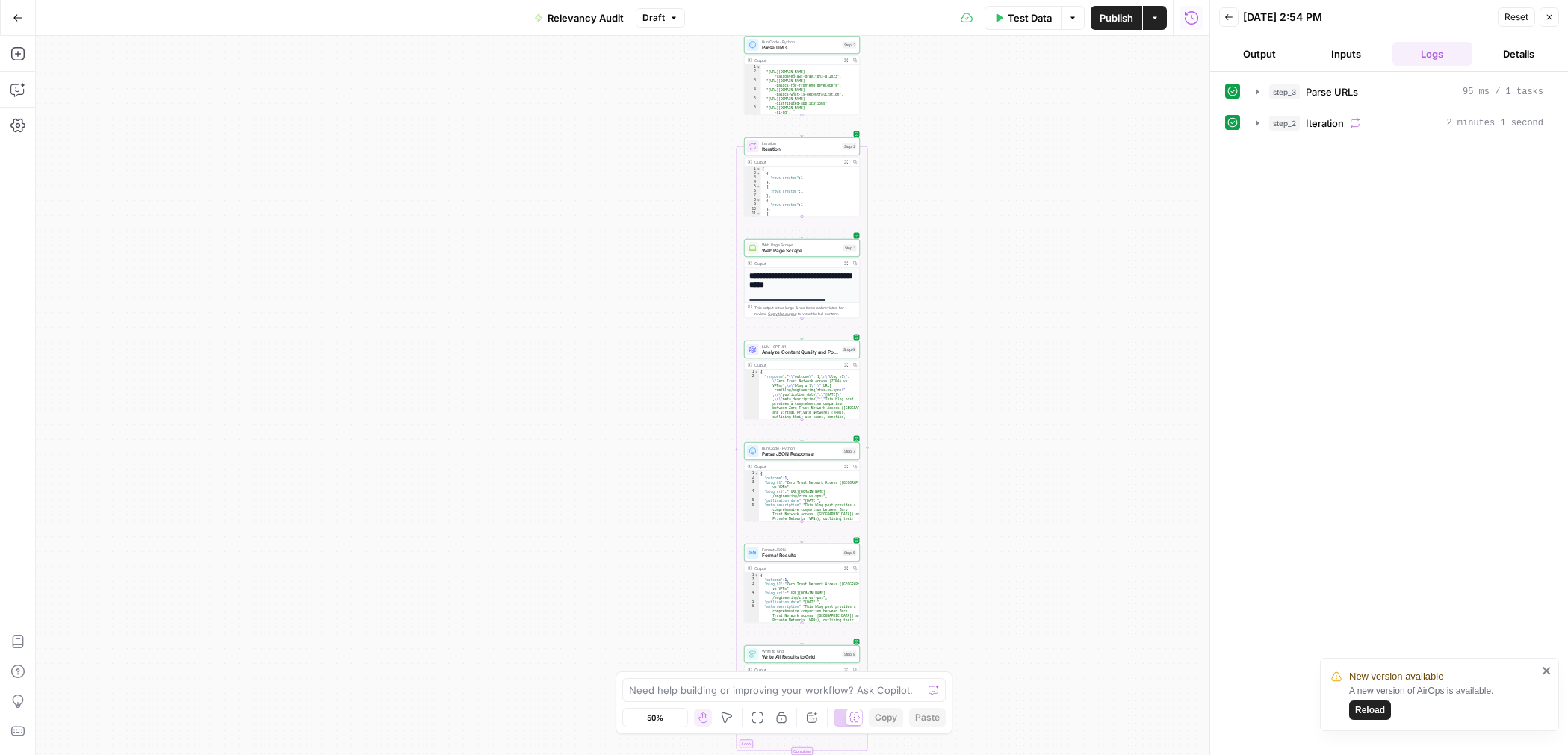
click at [20, 19] on icon "button" at bounding box center [18, 18] width 11 height 11
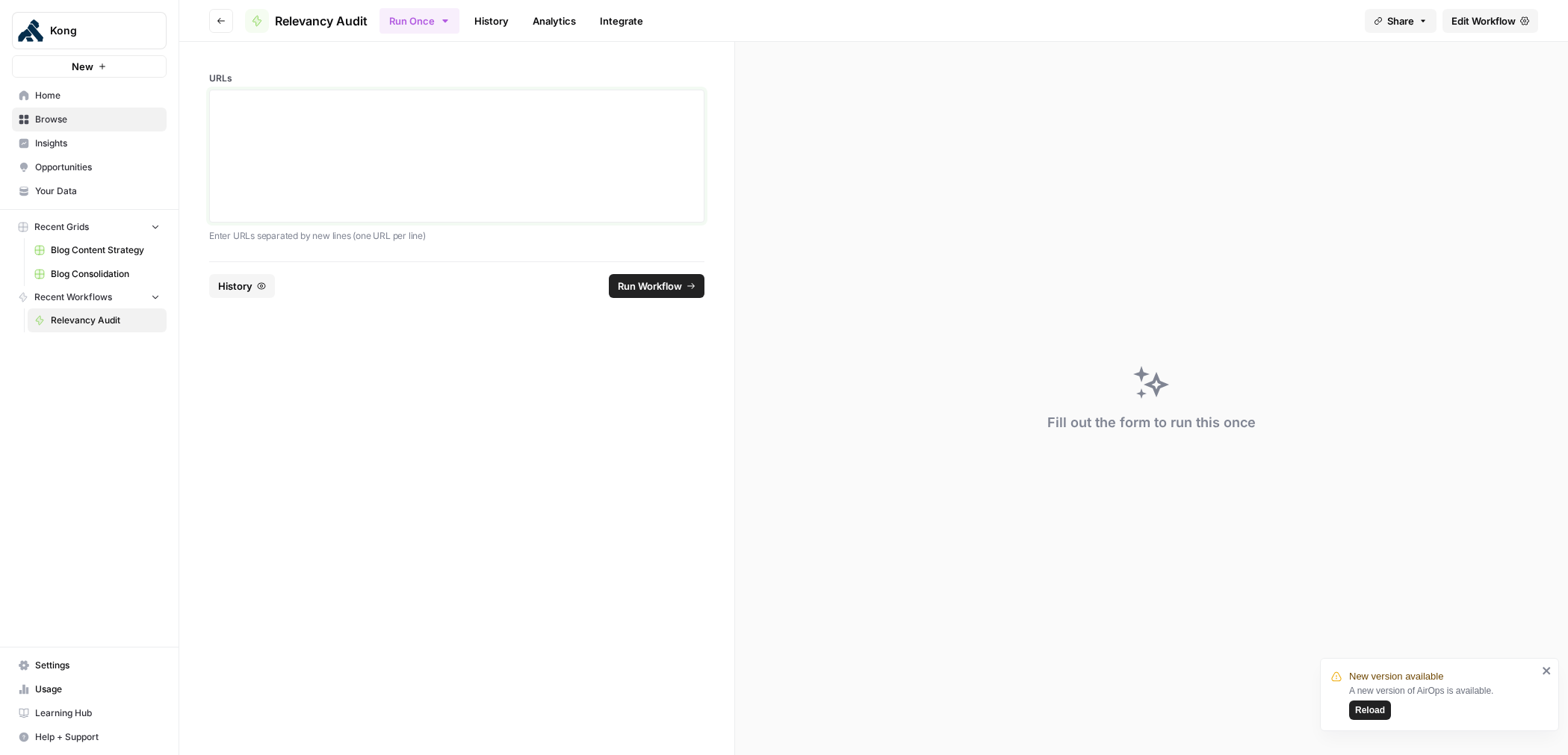
click at [382, 146] on div at bounding box center [457, 156] width 476 height 120
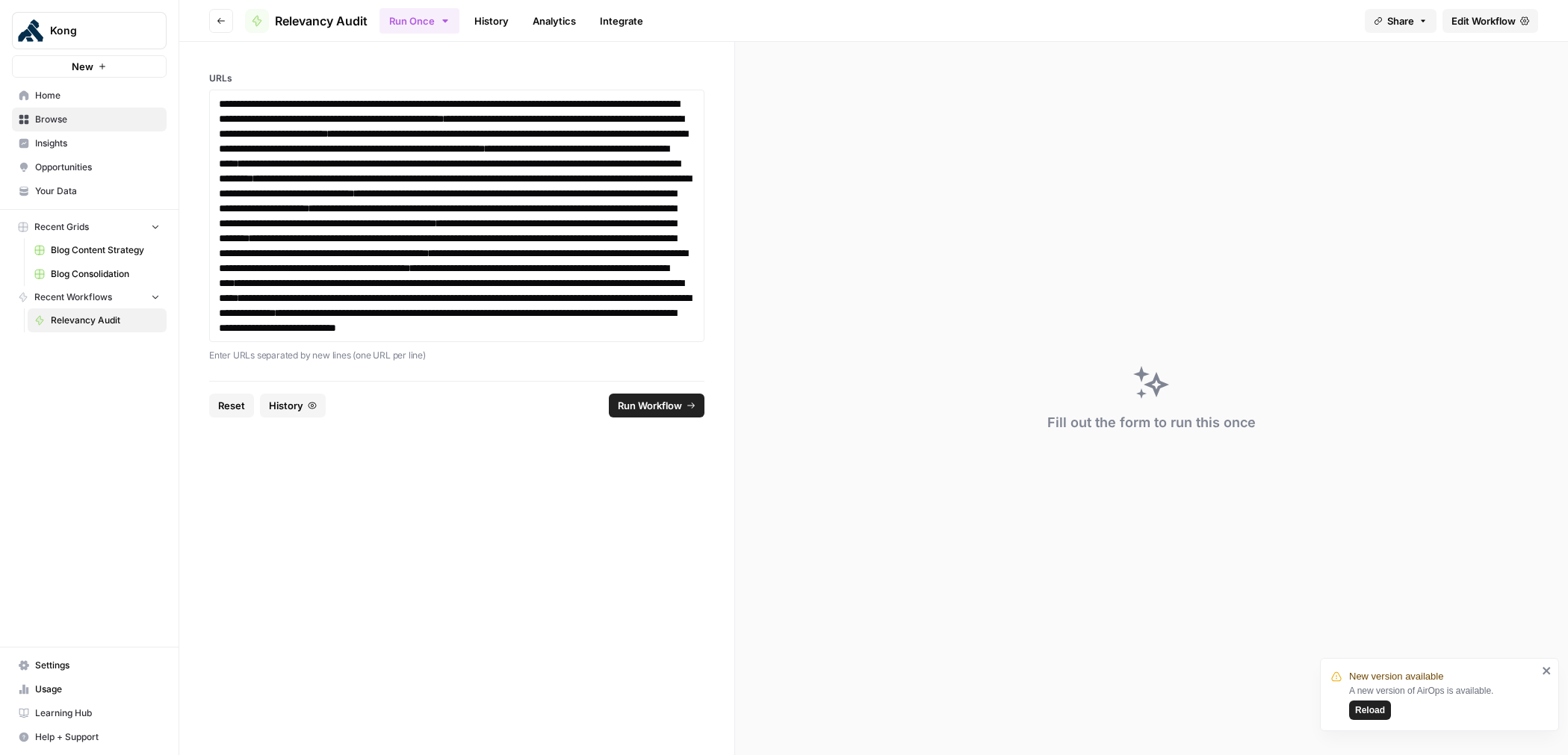
click at [639, 413] on span "Run Workflow" at bounding box center [650, 406] width 64 height 15
click at [1474, 21] on span "Edit Workflow" at bounding box center [1484, 21] width 64 height 15
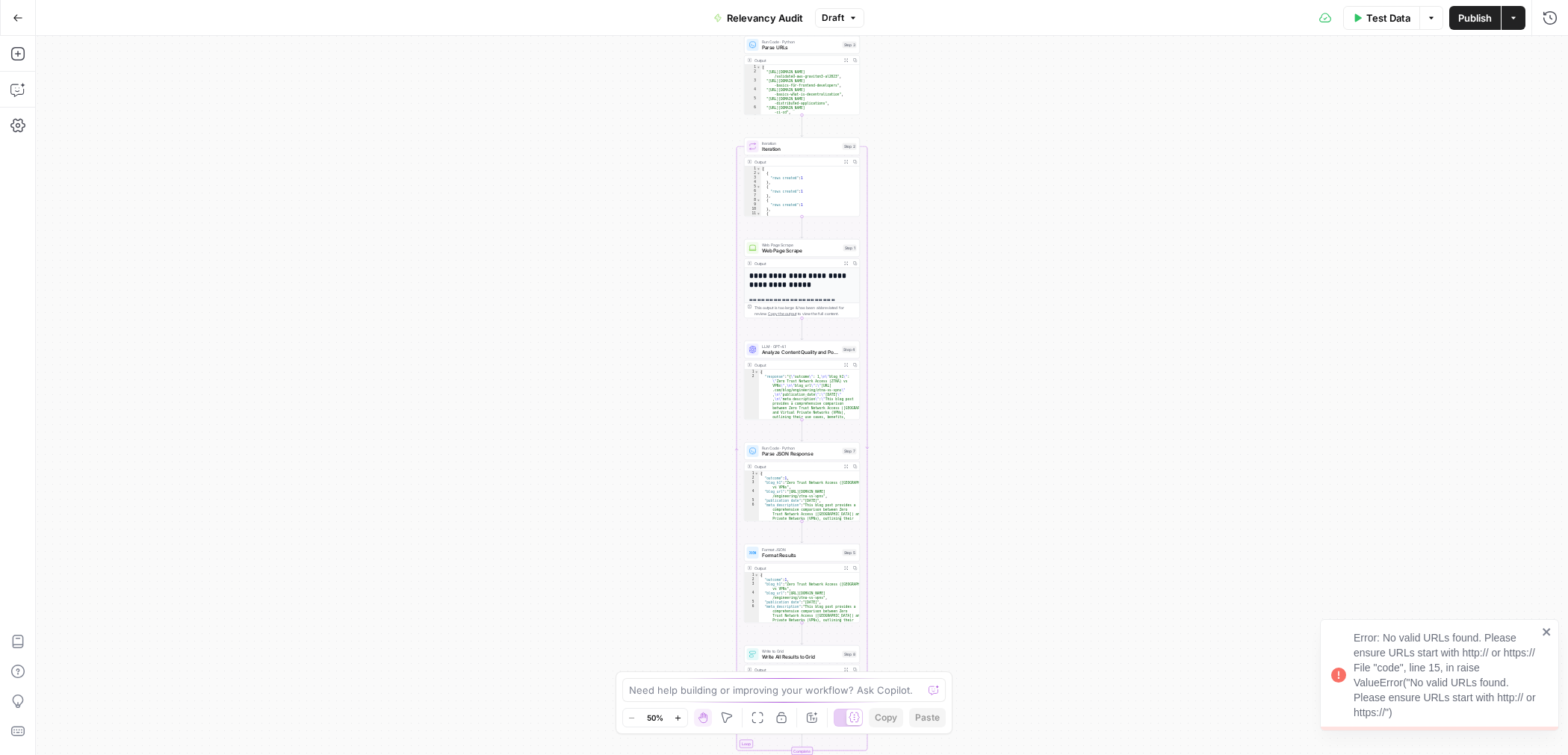
click at [1389, 25] on button "Test Data" at bounding box center [1382, 18] width 77 height 24
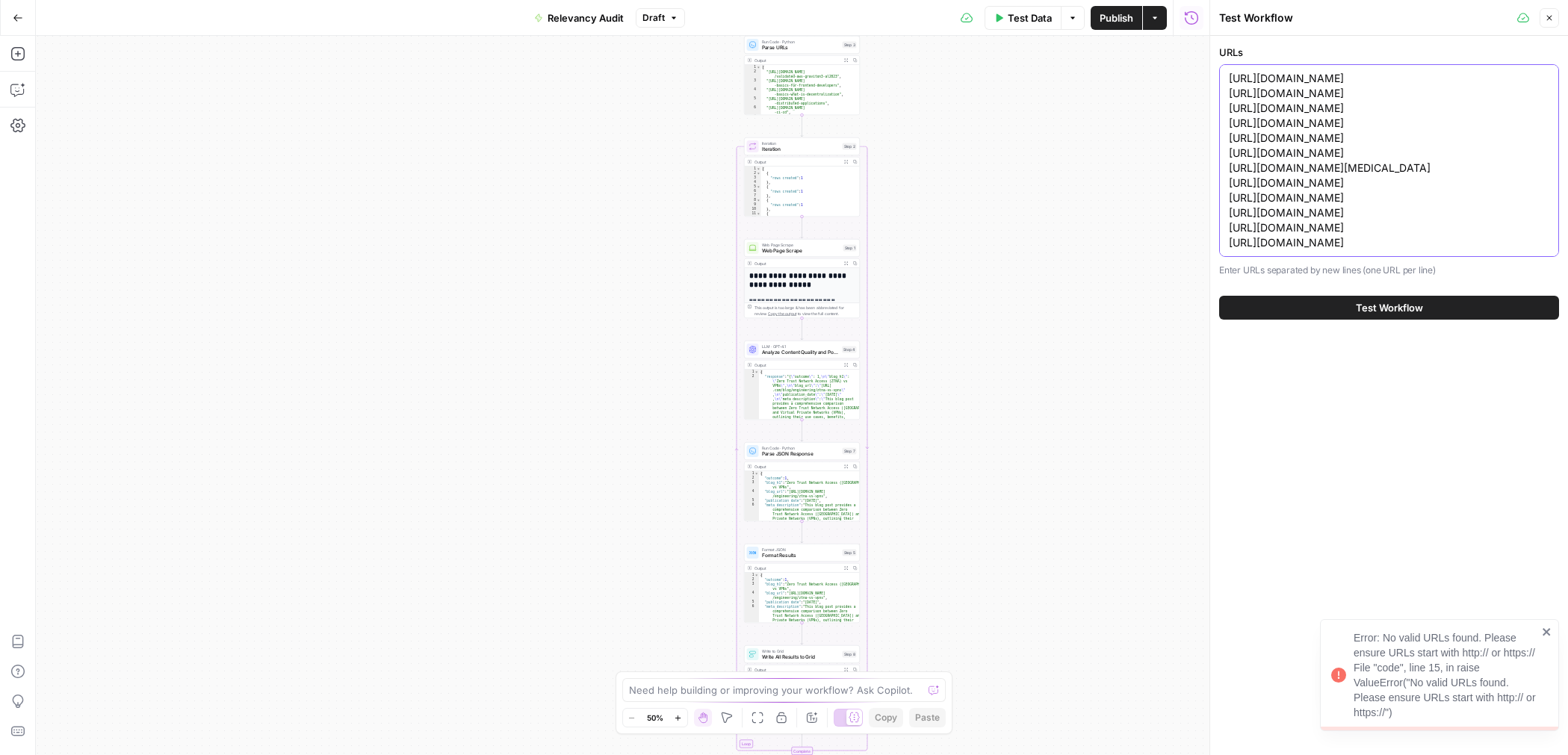
click at [1303, 96] on textarea "https://konghq.com/blog/engineering/validated-aws-graviton3-al2023 https://kong…" at bounding box center [1389, 160] width 321 height 180
paste textarea "terprise/2021-predictions-5-technology-trends-in-the-year-ahead https://konghq.…"
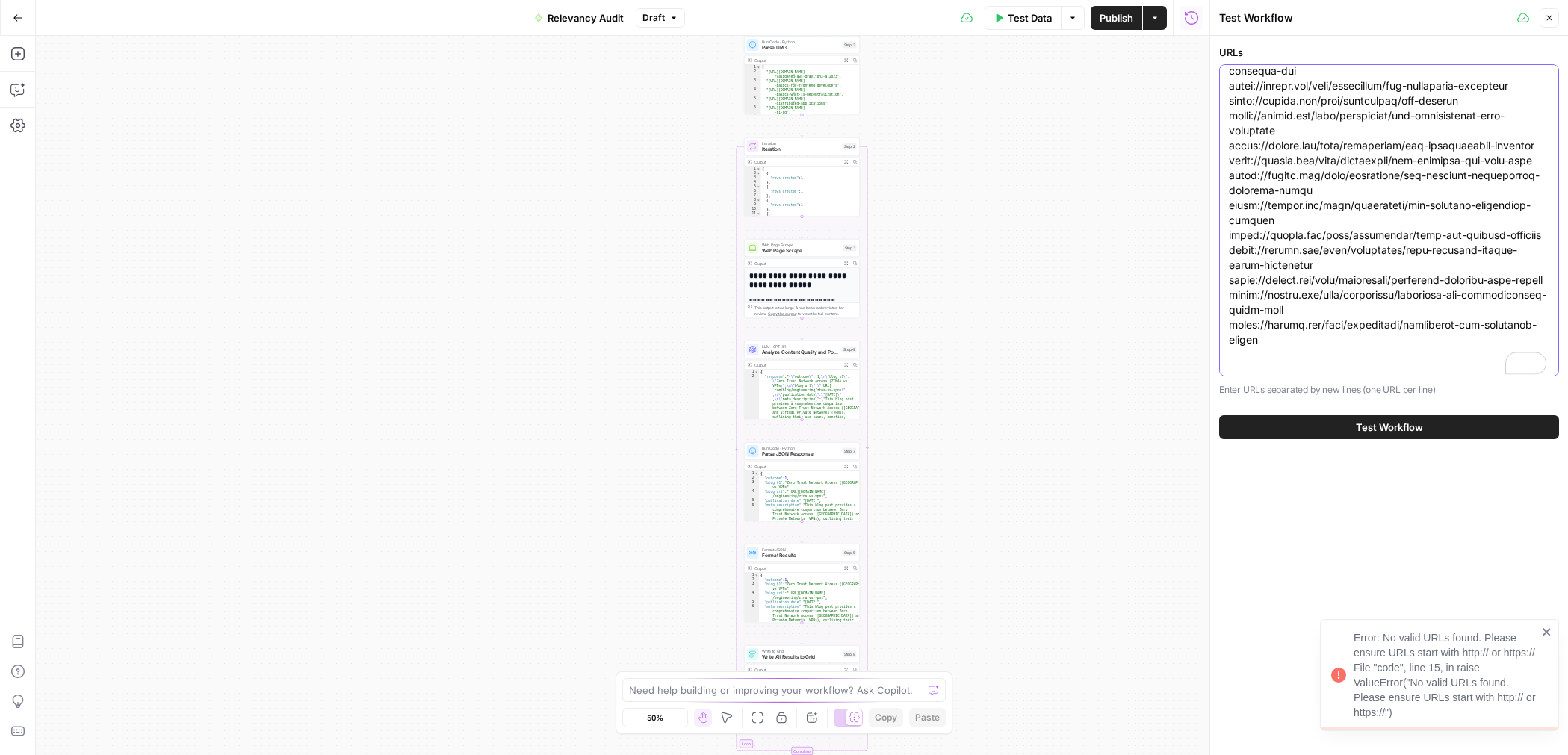
scroll to position [366, 0]
type textarea "https://konghq.com/blog/enterprise/2021-predictions-5-technology-trends-in-the-…"
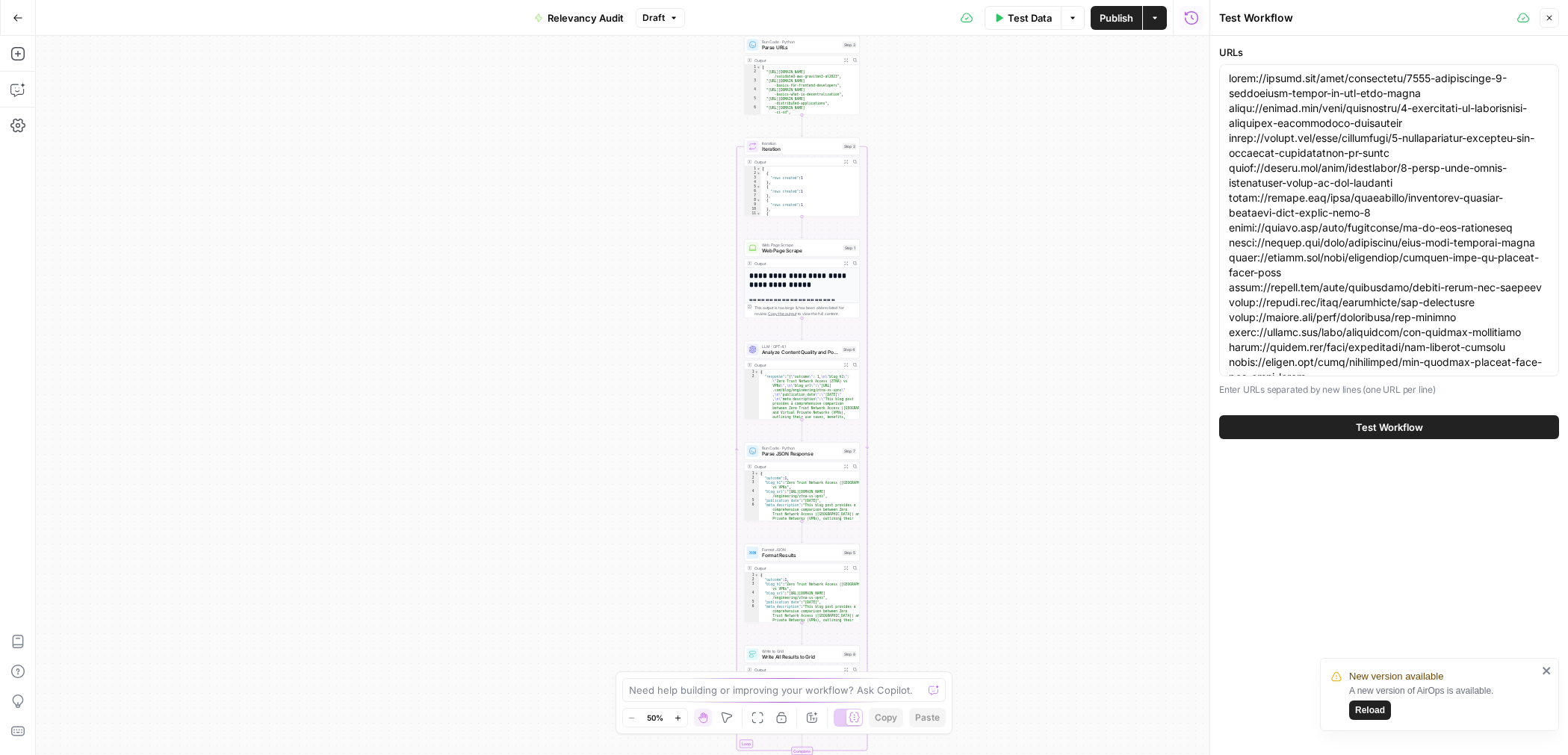
click at [1289, 428] on button "Test Workflow" at bounding box center [1389, 427] width 340 height 24
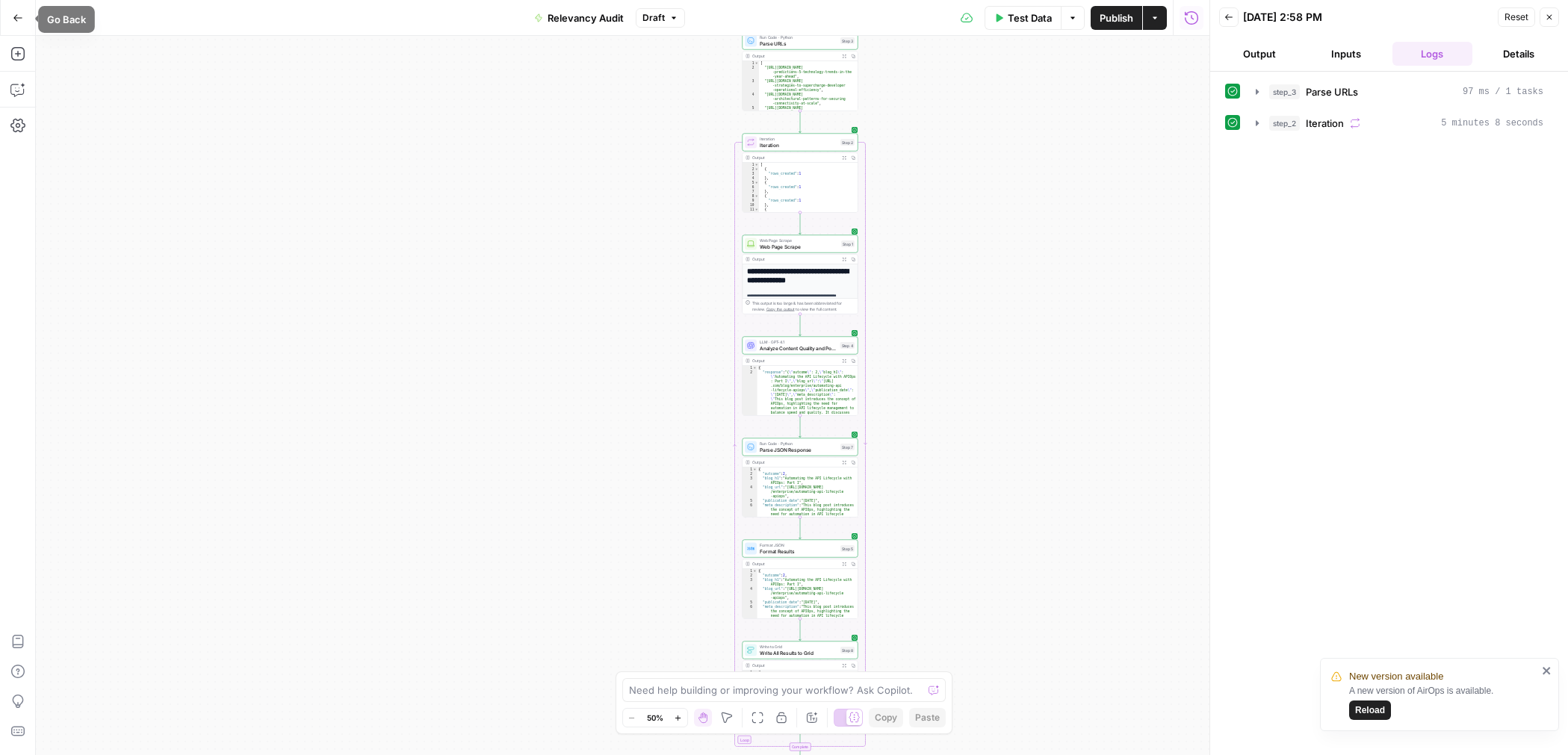
click at [14, 16] on icon "button" at bounding box center [18, 18] width 9 height 7
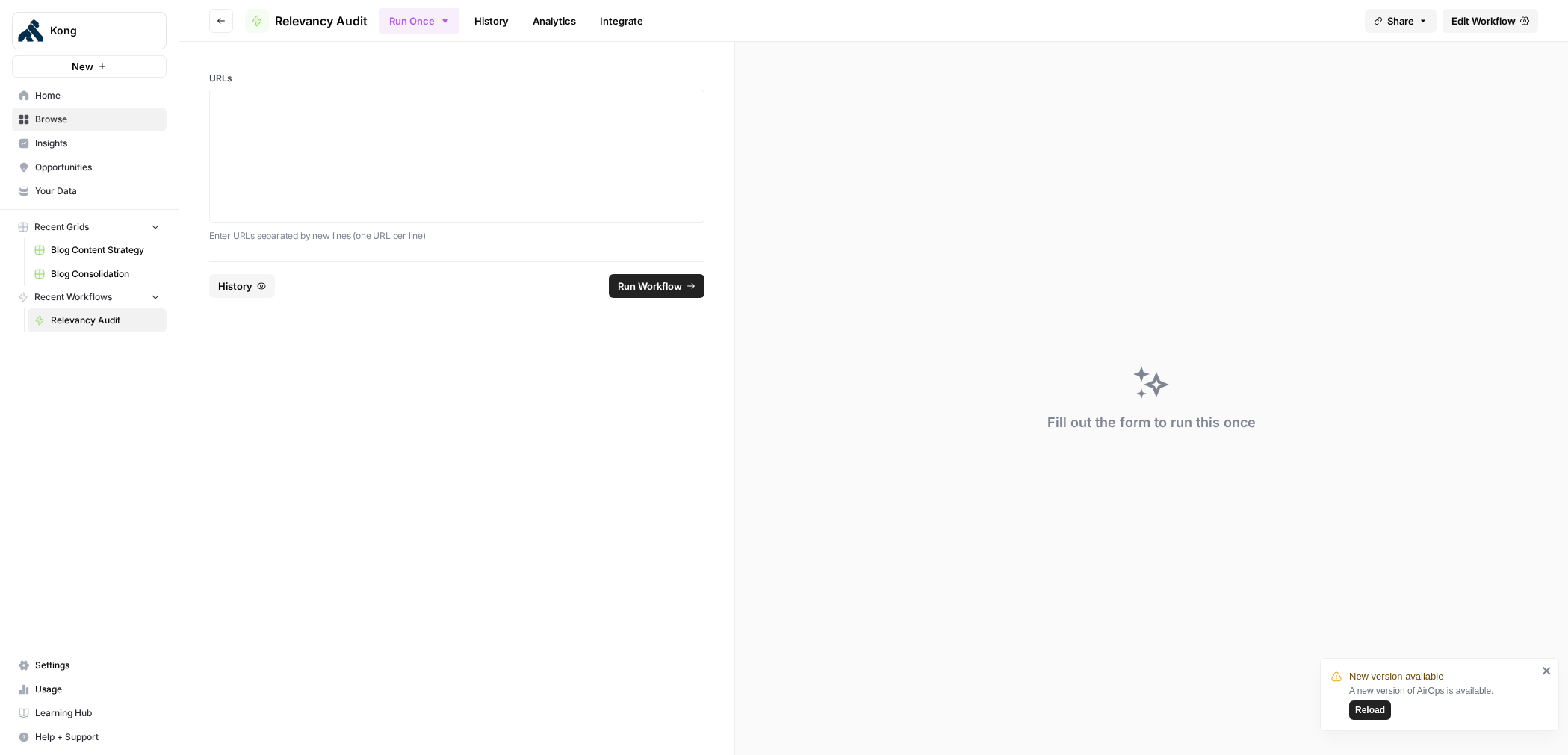
click at [1492, 19] on span "Edit Workflow" at bounding box center [1484, 21] width 64 height 15
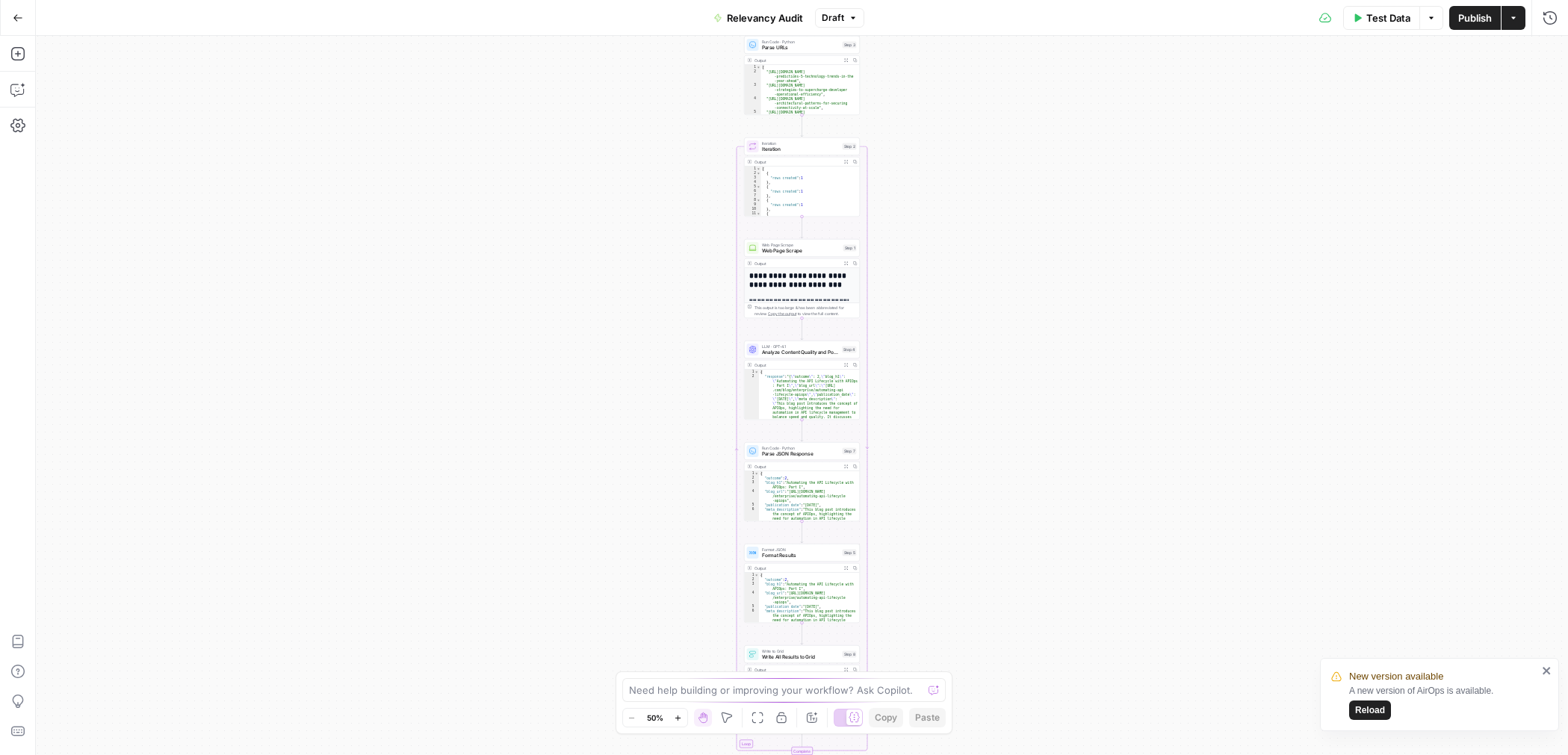
click at [1403, 27] on button "Test Data" at bounding box center [1382, 18] width 77 height 24
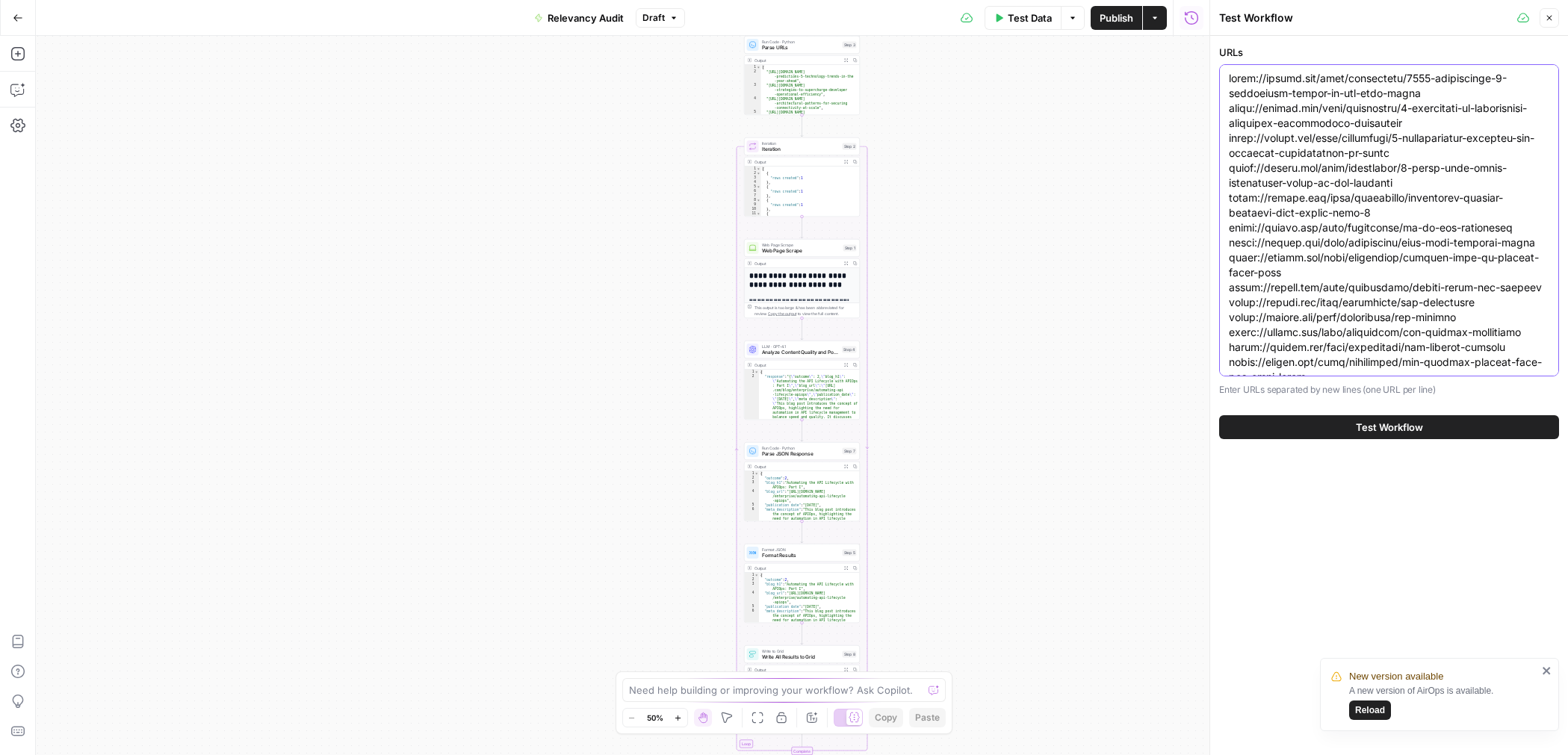
click at [1298, 121] on textarea "URLs" at bounding box center [1389, 391] width 321 height 642
paste textarea "automating-api-lifecycle-apiops-part-2 https://konghq.com/blog/enterprise/balan…"
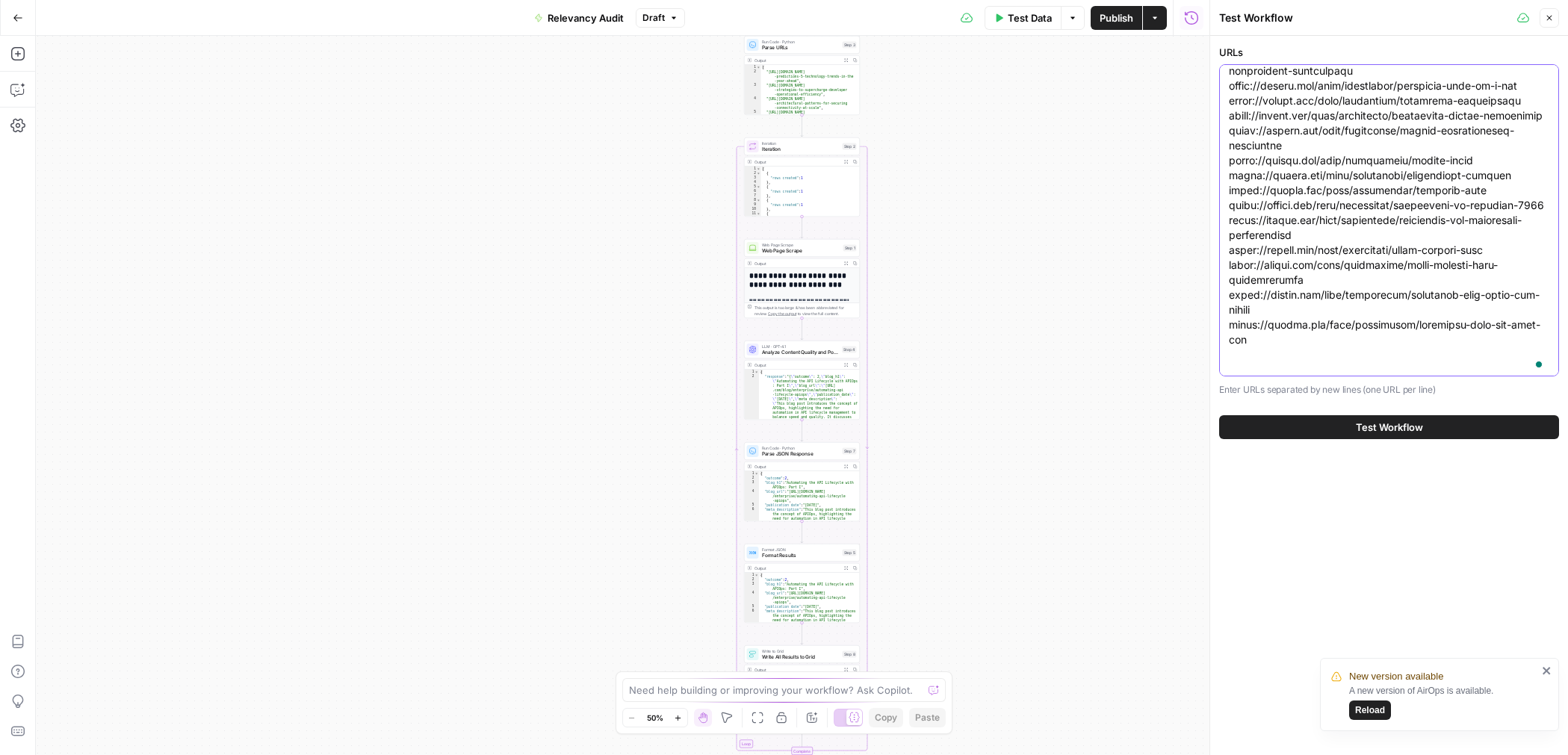
scroll to position [440, 0]
type textarea "[URL][DOMAIN_NAME] [URL][DOMAIN_NAME] [URL][DOMAIN_NAME] [URL][DOMAIN_NAME] [UR…"
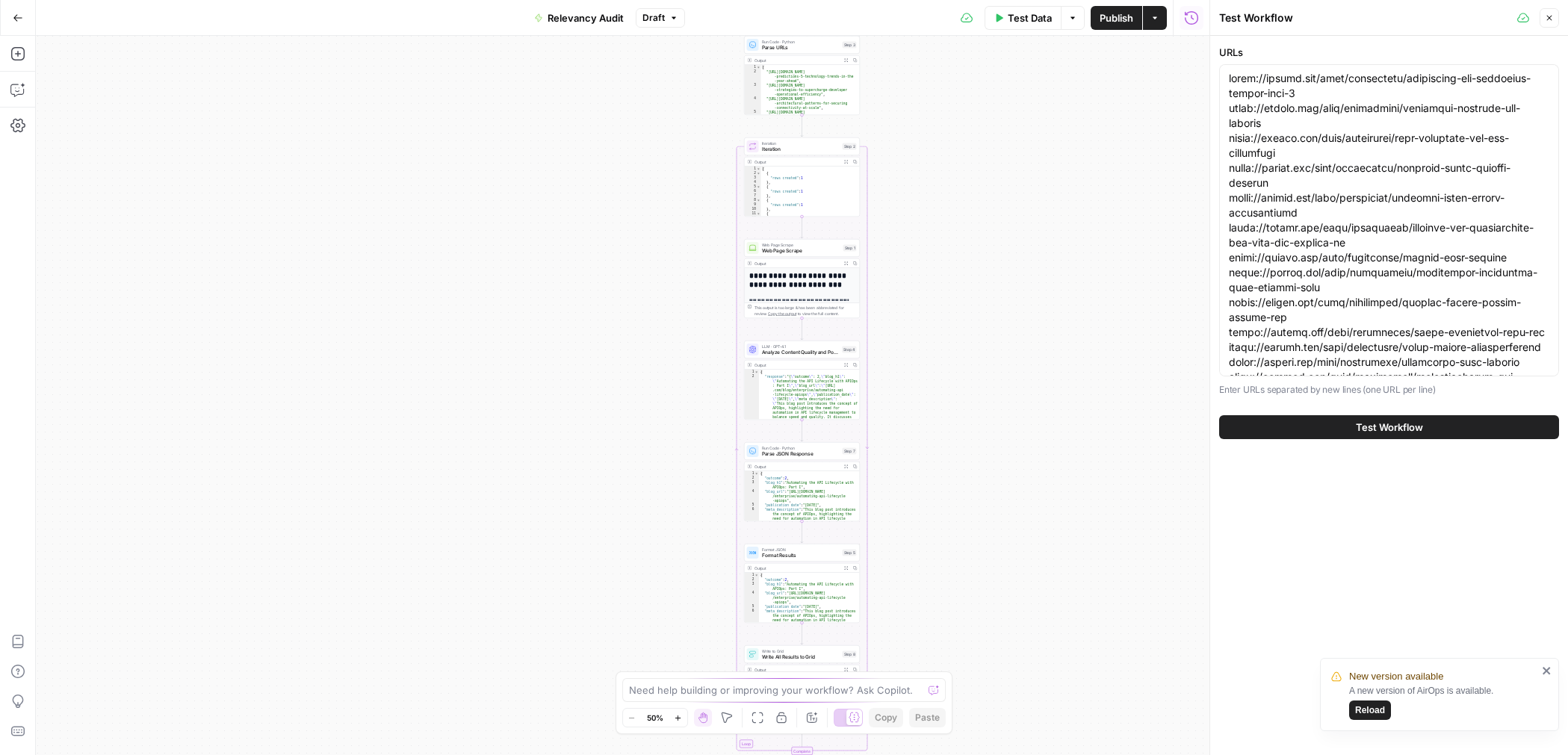
click at [1341, 427] on button "Test Workflow" at bounding box center [1389, 427] width 340 height 24
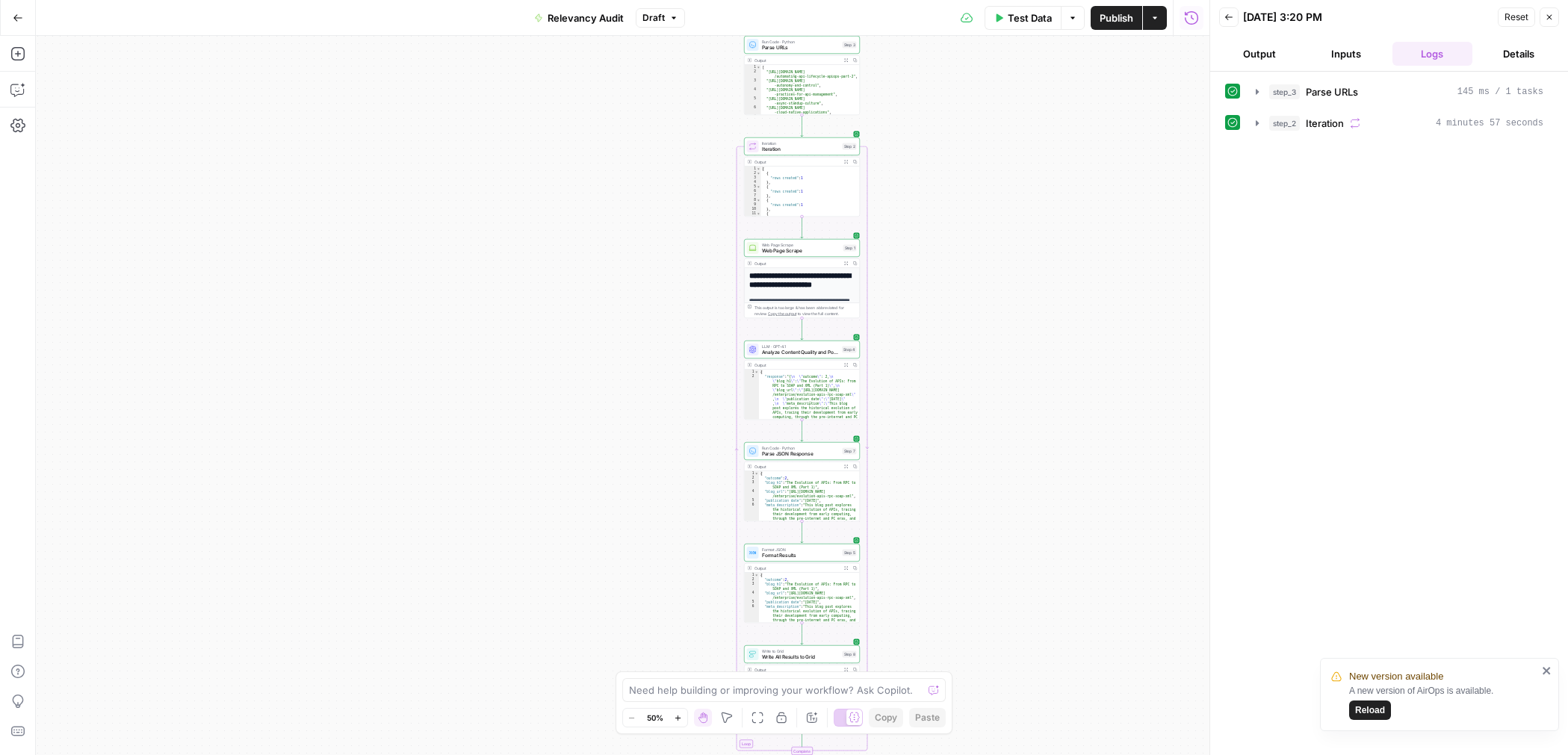
click at [19, 13] on icon "button" at bounding box center [18, 18] width 11 height 11
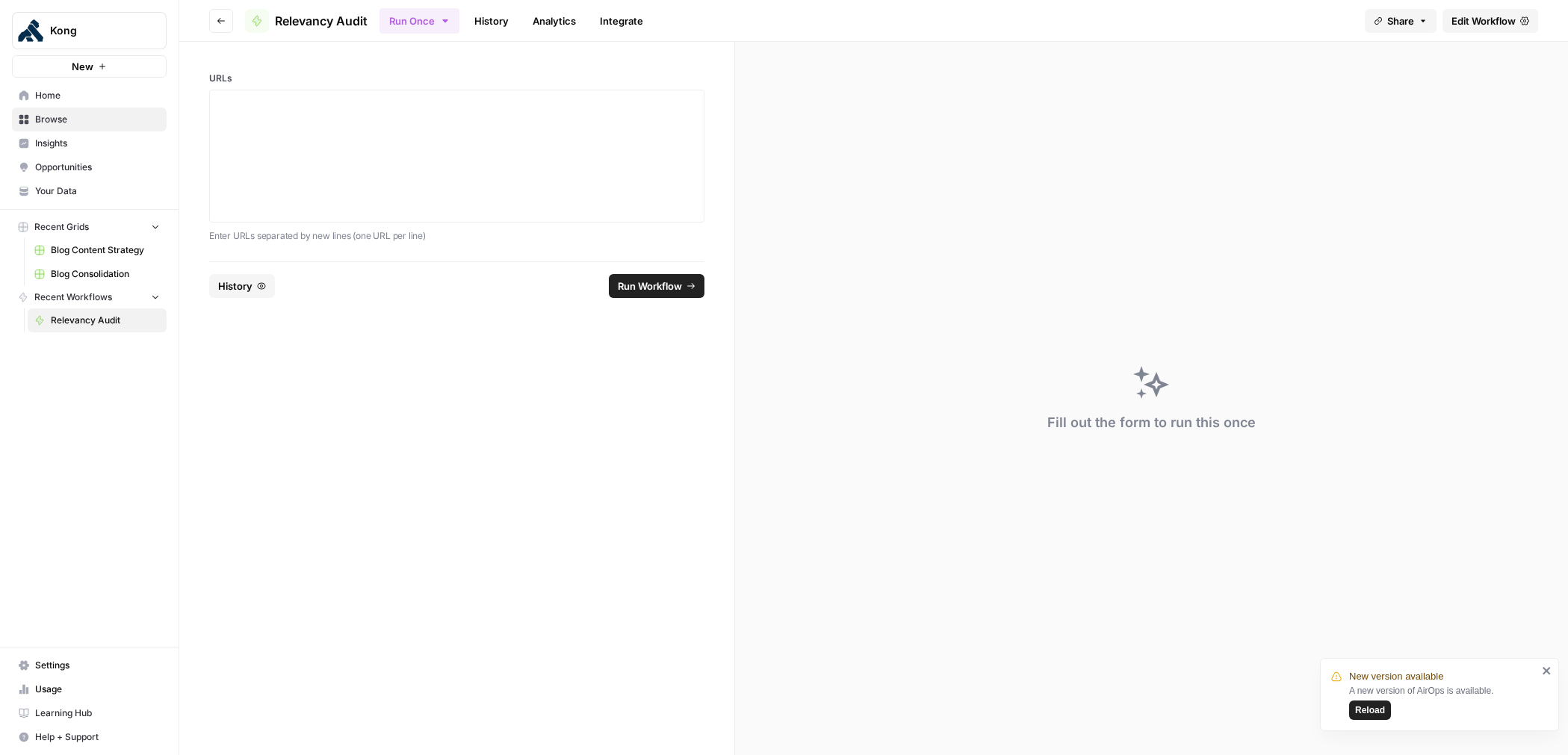
click at [1483, 17] on span "Edit Workflow" at bounding box center [1484, 21] width 64 height 15
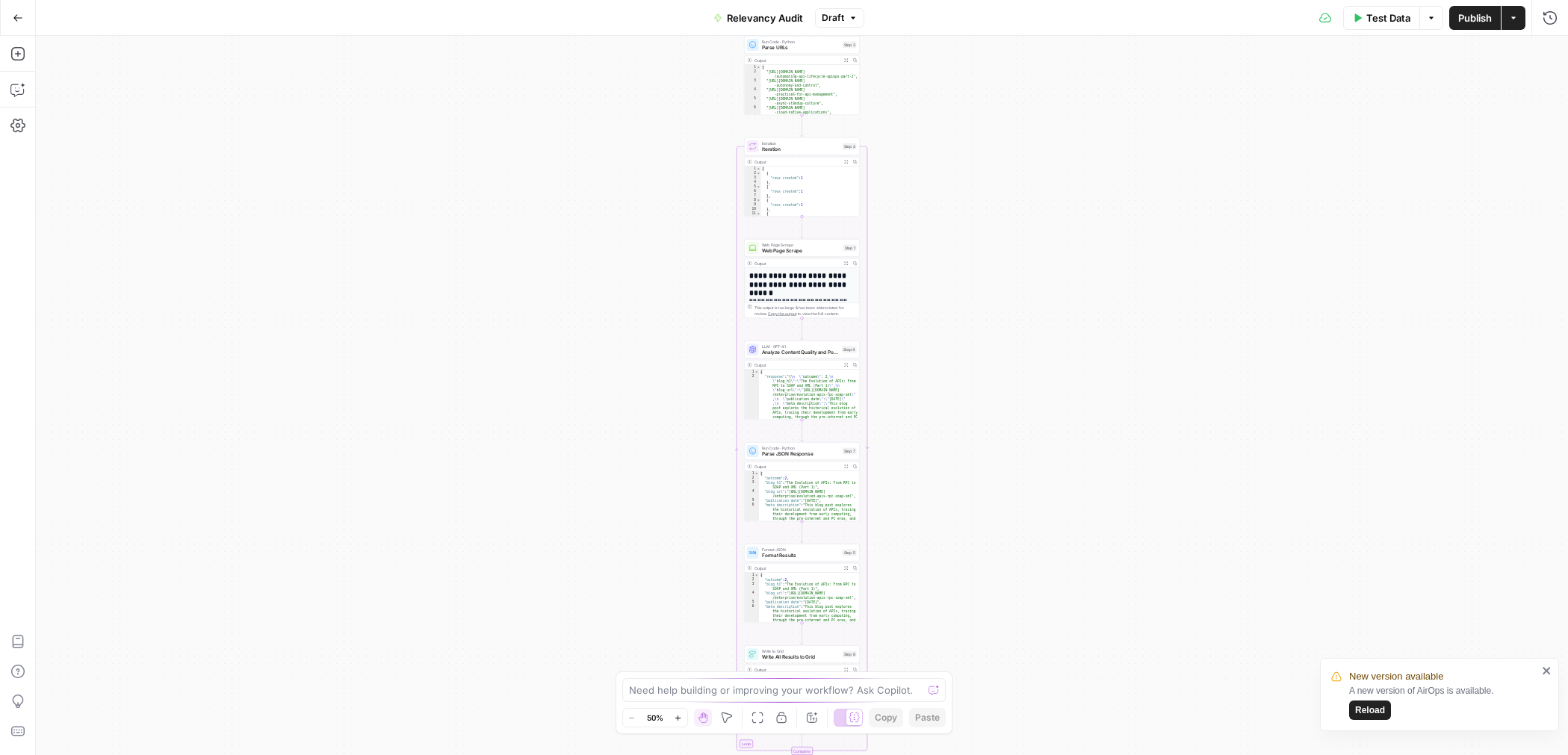
click at [1382, 21] on span "Test Data" at bounding box center [1388, 18] width 44 height 15
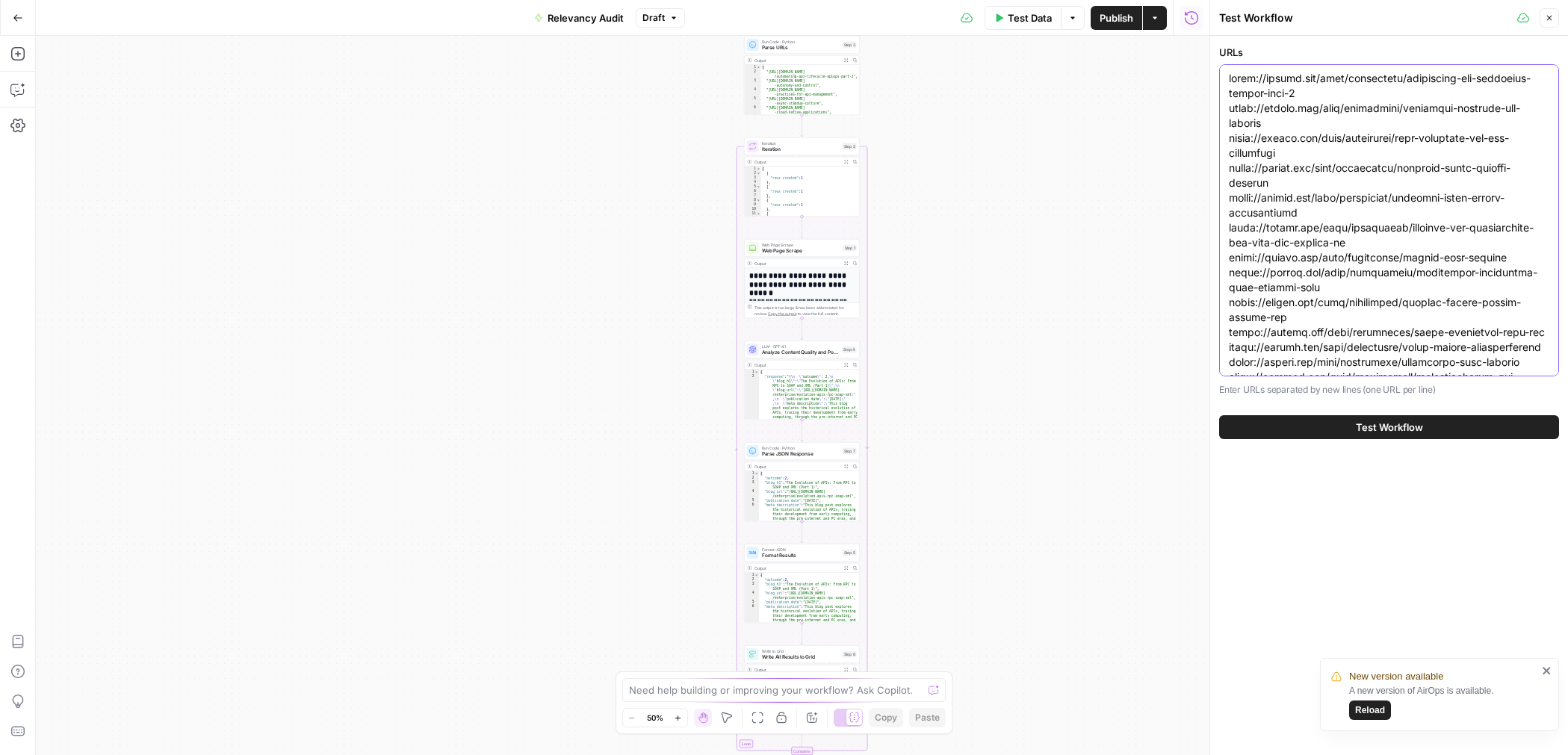
click at [1359, 109] on textarea "URLs" at bounding box center [1389, 429] width 321 height 717
paste textarea "evolution-apis-rpc-soap-xml-part-2 [URL][DOMAIN_NAME] [URL][DOMAIN_NAME] [URL][…"
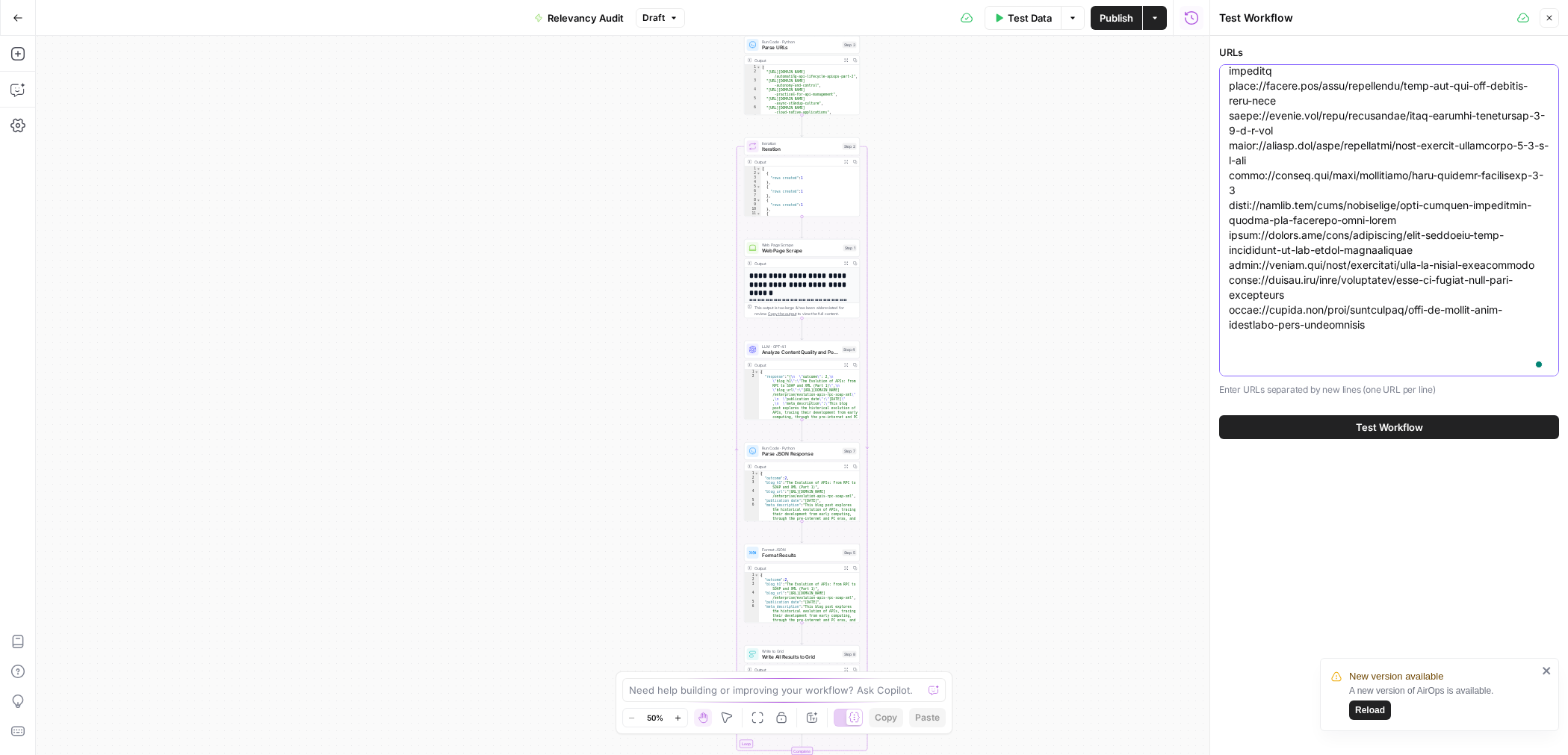
scroll to position [531, 0]
type textarea "[URL][DOMAIN_NAME] [URL][DOMAIN_NAME] [URL][DOMAIN_NAME] [URL][DOMAIN_NAME] [UR…"
click at [1289, 432] on button "Test Workflow" at bounding box center [1389, 427] width 340 height 24
